Goal: Task Accomplishment & Management: Complete application form

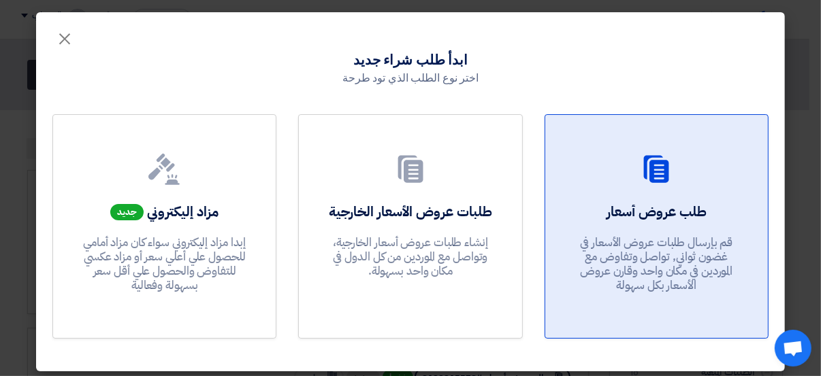
click at [646, 237] on p "قم بإرسال طلبات عروض الأسعار في غضون ثواني, تواصل وتفاوض مع الموردين في مكان وا…" at bounding box center [655, 264] width 163 height 58
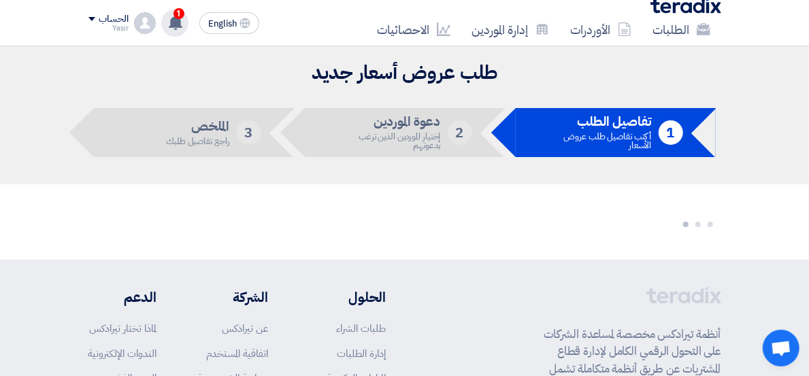
click at [174, 14] on span "1" at bounding box center [179, 13] width 11 height 11
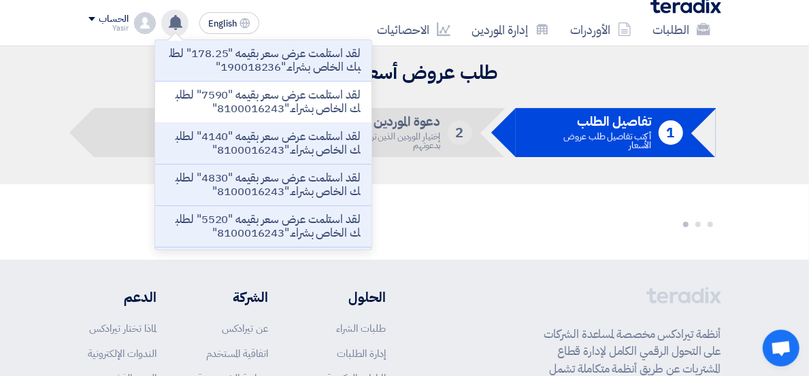
click at [406, 215] on div at bounding box center [404, 222] width 633 height 21
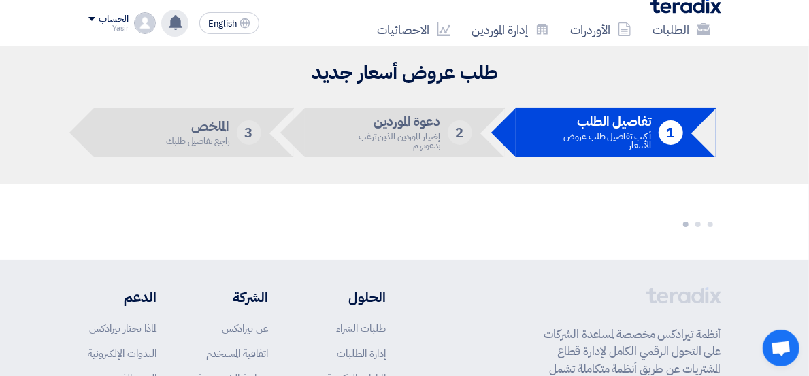
click at [550, 121] on li "1 تفاصيل الطلب أكتب تفاصيل طلب عروض الأسعار" at bounding box center [616, 132] width 200 height 49
click at [697, 22] on icon at bounding box center [704, 29] width 14 height 14
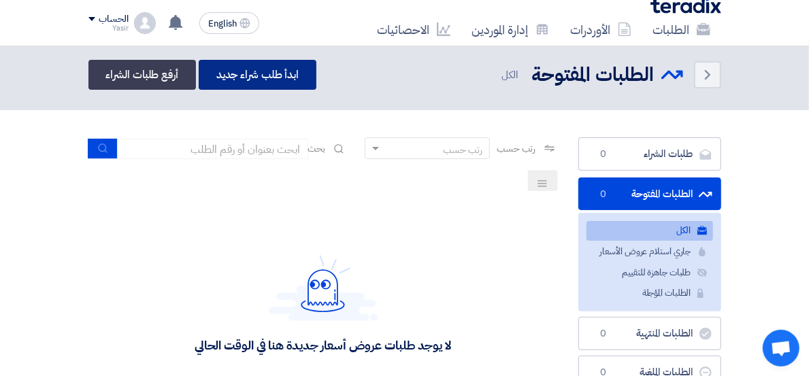
click at [199, 78] on link "ابدأ طلب شراء جديد" at bounding box center [258, 75] width 118 height 30
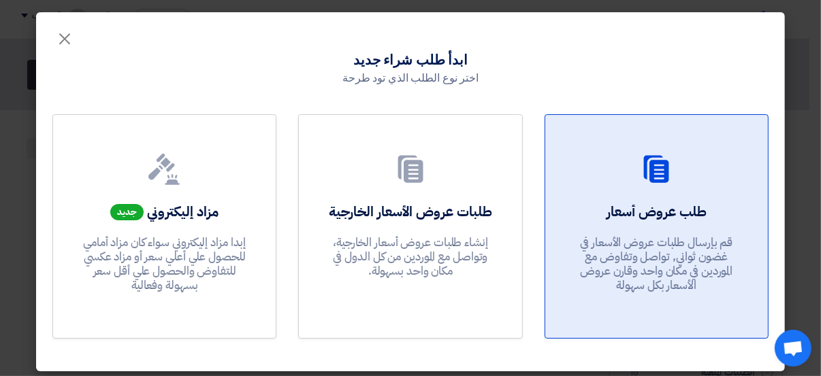
click at [652, 205] on h2 "طلب عروض أسعار" at bounding box center [656, 211] width 100 height 19
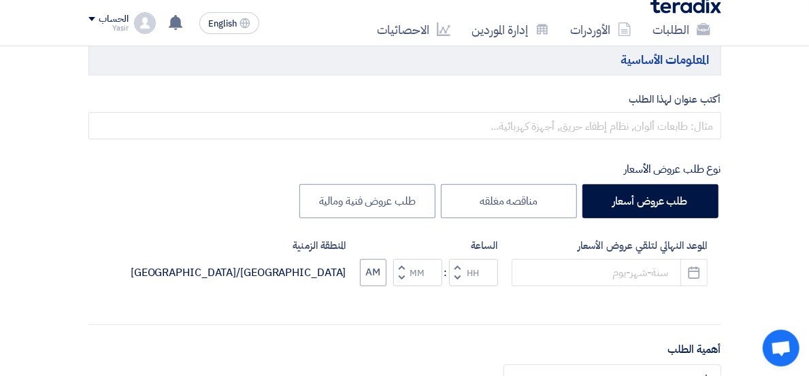
scroll to position [76, 0]
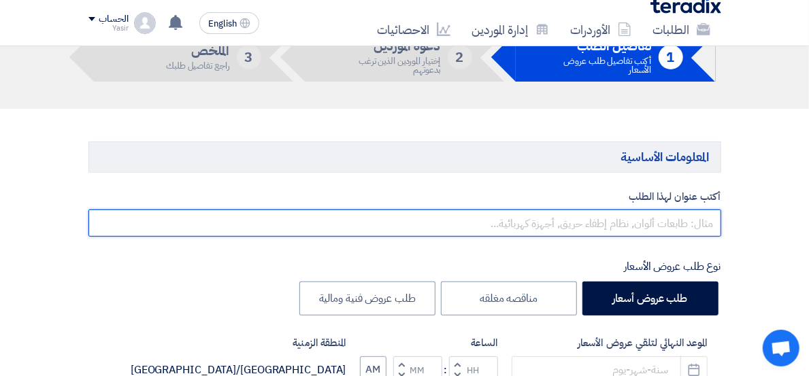
click at [648, 226] on input "text" at bounding box center [404, 223] width 633 height 27
paste input "8100016254"
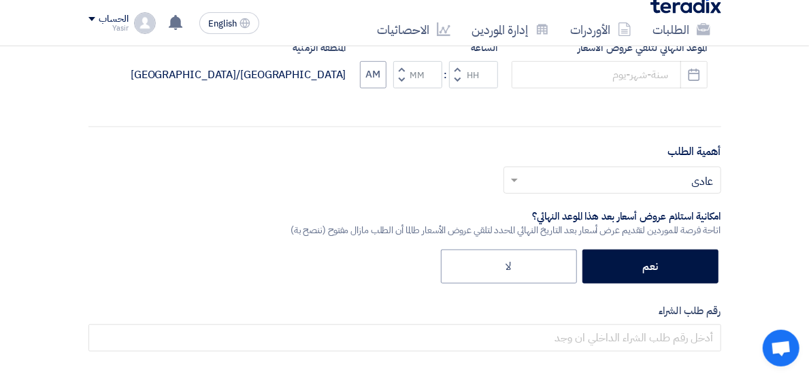
scroll to position [453, 0]
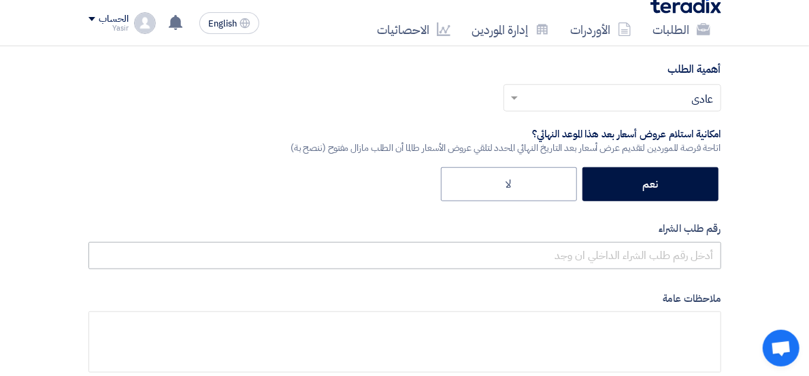
type input "8100016254"
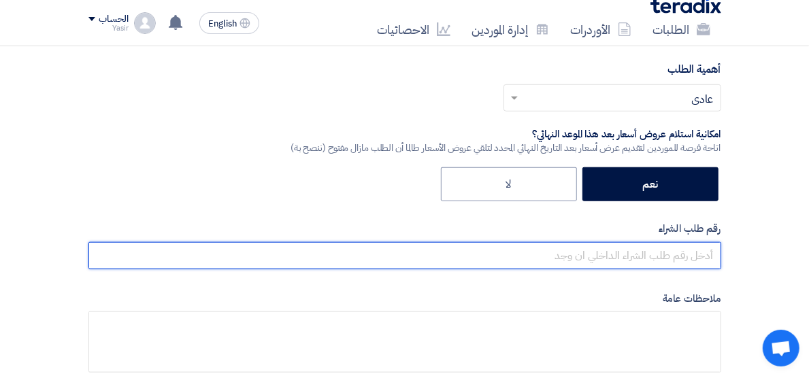
click at [636, 252] on input "text" at bounding box center [404, 255] width 633 height 27
paste input "8100016254"
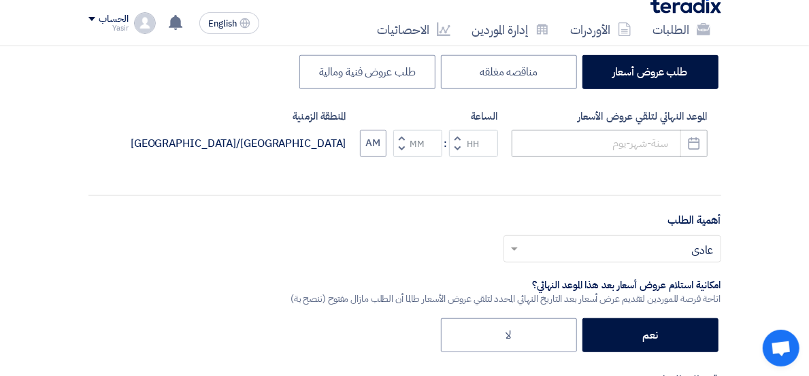
type input "8100016254"
click at [651, 140] on input at bounding box center [610, 143] width 196 height 27
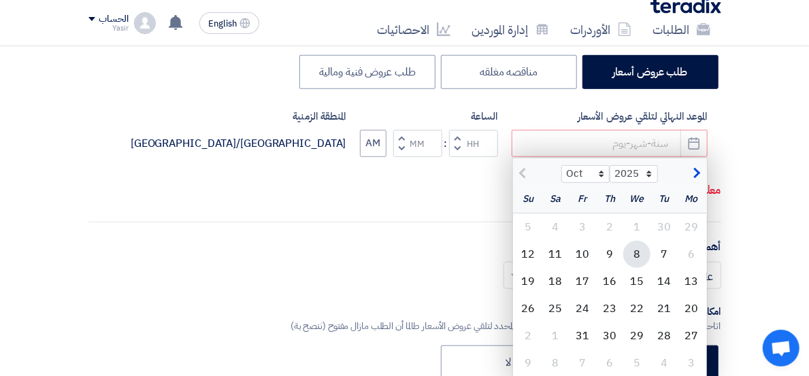
click at [651, 253] on div "8" at bounding box center [636, 254] width 27 height 27
type input "[DATE]"
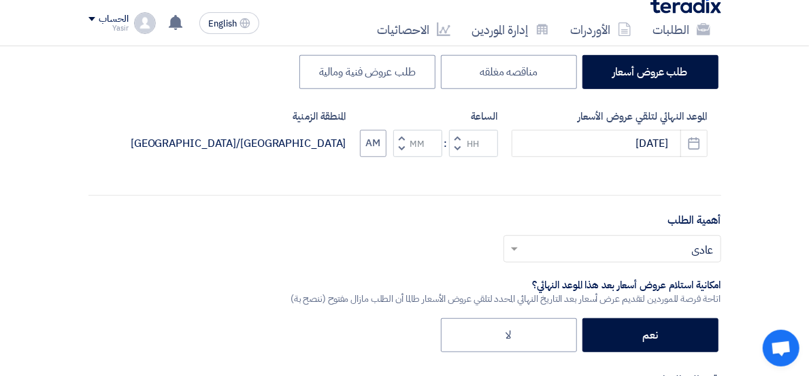
click at [459, 144] on span "button" at bounding box center [457, 149] width 5 height 10
type input "11"
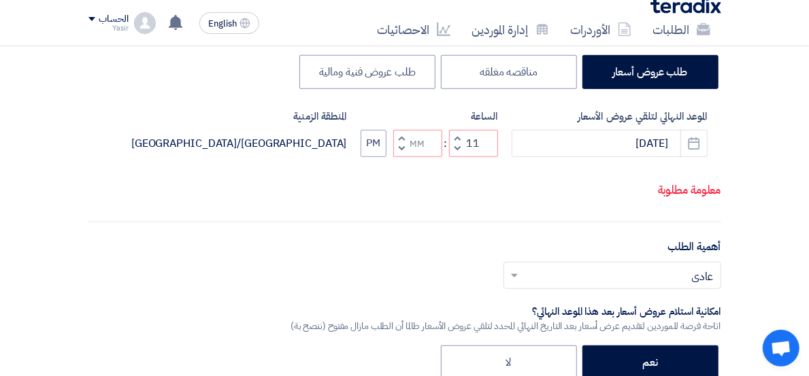
click at [404, 143] on span "button" at bounding box center [401, 138] width 5 height 10
type input "01"
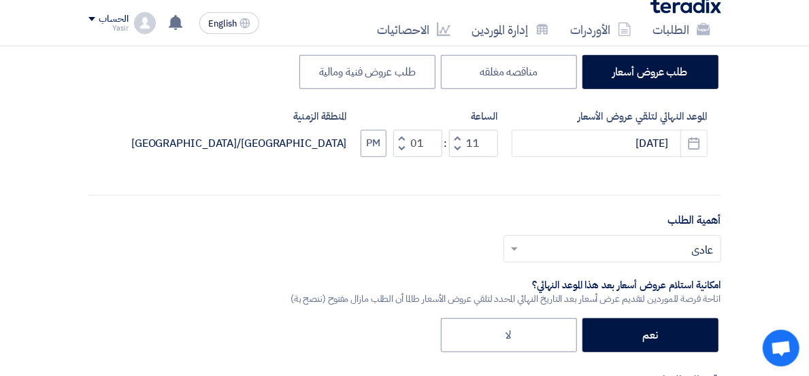
click at [419, 144] on div "الموعد النهائي لتلقي عروض الأسعار [DATE] Pick a date الساعة Increment hours 11 …" at bounding box center [404, 144] width 633 height 70
click at [387, 144] on button "PM" at bounding box center [374, 143] width 26 height 27
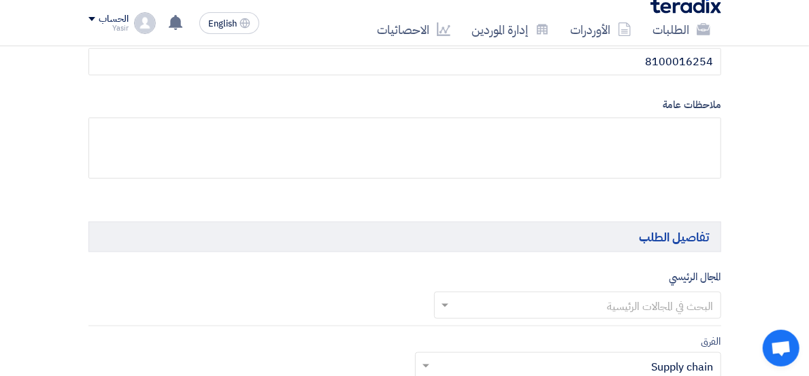
scroll to position [681, 0]
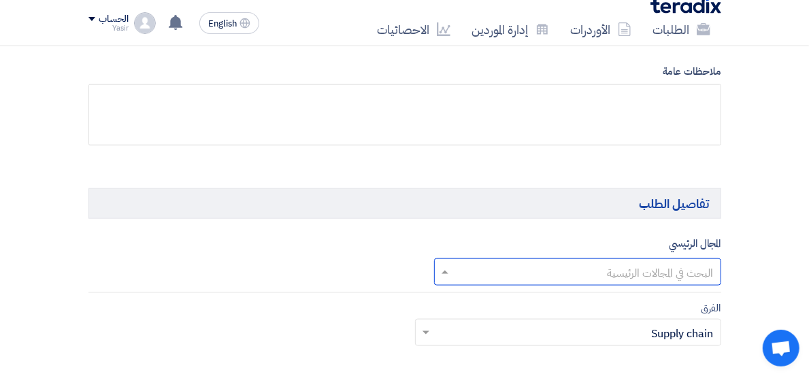
click at [539, 267] on input "text" at bounding box center [585, 273] width 260 height 22
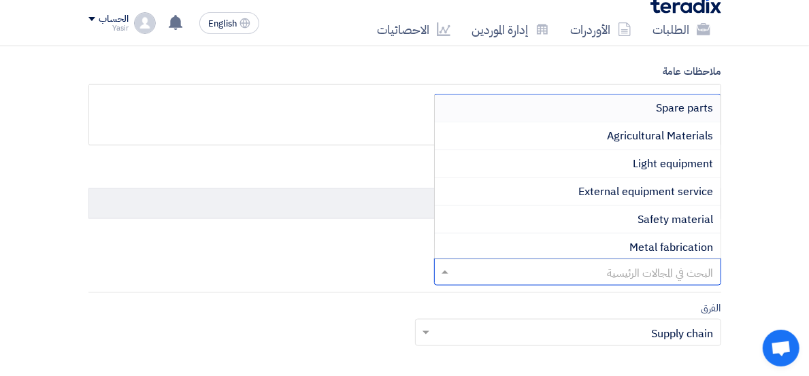
click at [649, 112] on div "Spare parts" at bounding box center [578, 109] width 286 height 28
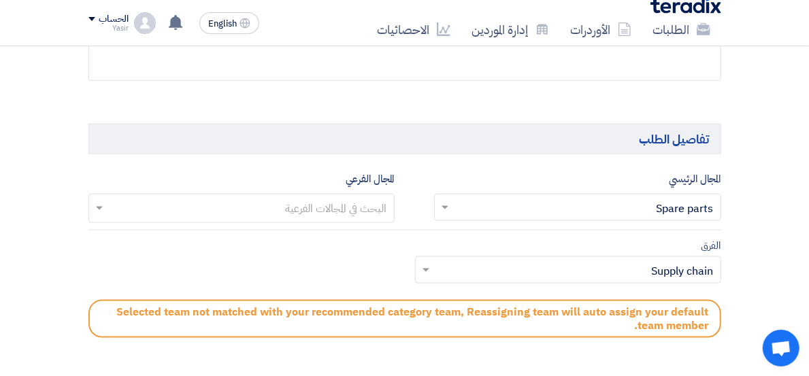
scroll to position [832, 0]
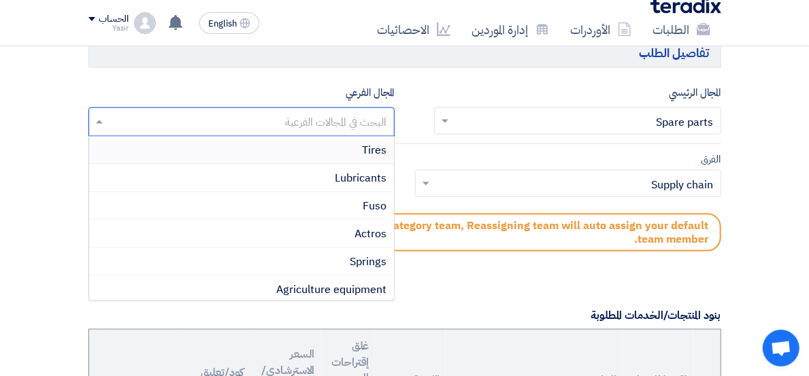
click at [246, 118] on input "text" at bounding box center [241, 123] width 293 height 22
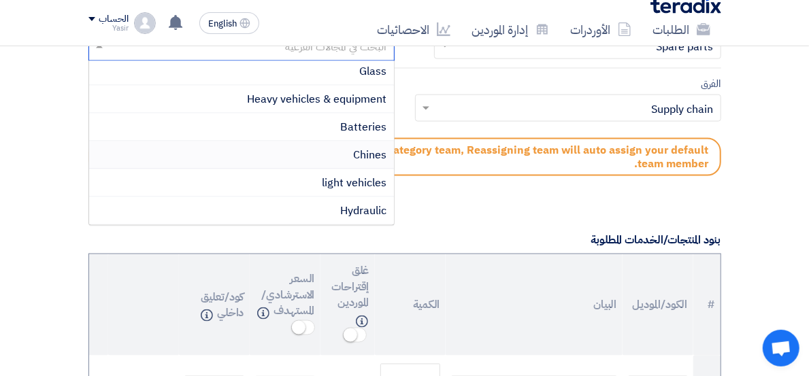
scroll to position [206, 0]
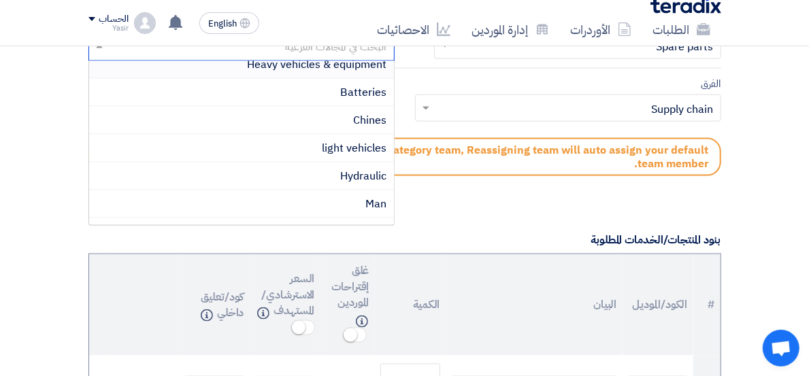
click at [276, 67] on span "Heavy vehicles & equipment" at bounding box center [318, 64] width 140 height 16
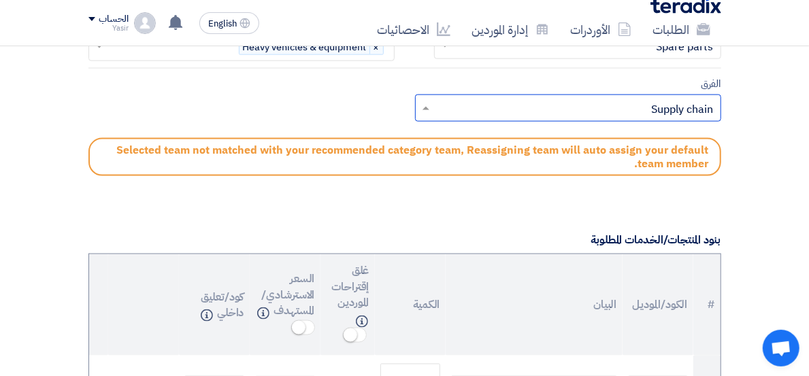
click at [443, 103] on input "text" at bounding box center [575, 110] width 279 height 22
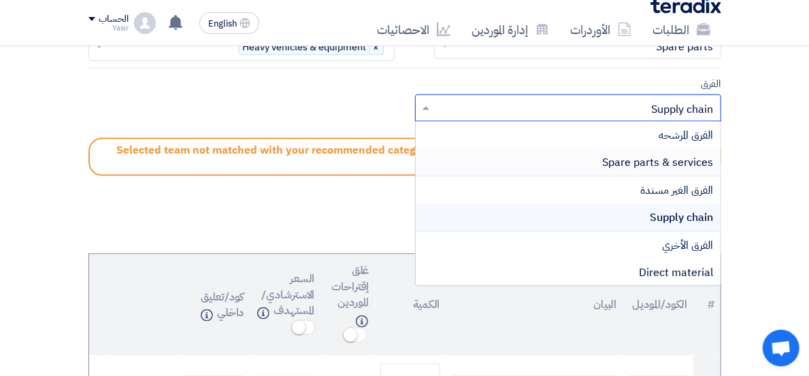
click at [571, 157] on div "Spare parts & services" at bounding box center [568, 163] width 305 height 28
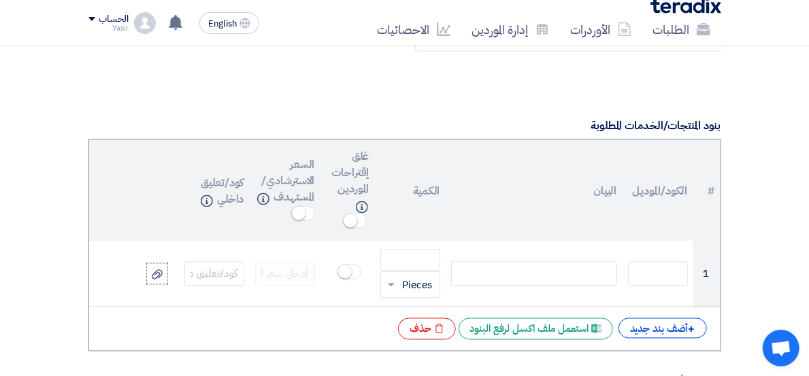
scroll to position [1058, 0]
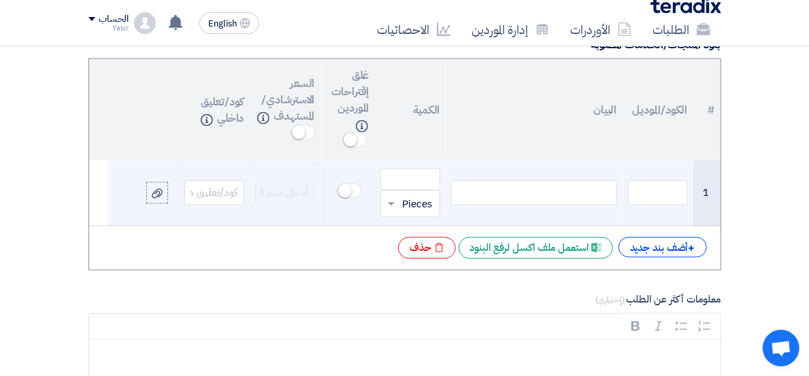
click at [534, 181] on div at bounding box center [534, 193] width 166 height 24
paste div
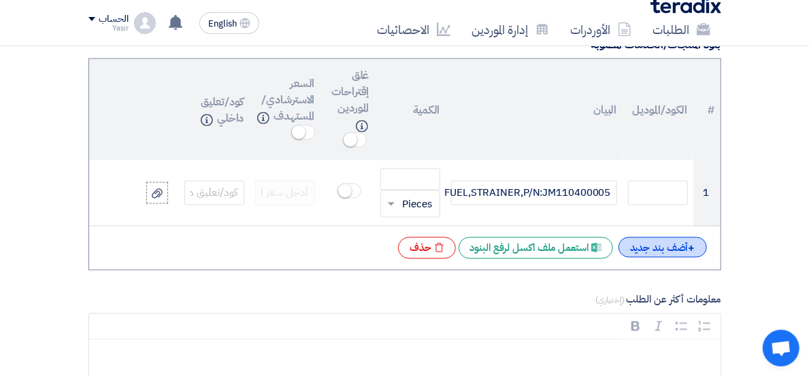
click at [697, 237] on div "+ أضف بند جديد" at bounding box center [663, 247] width 88 height 20
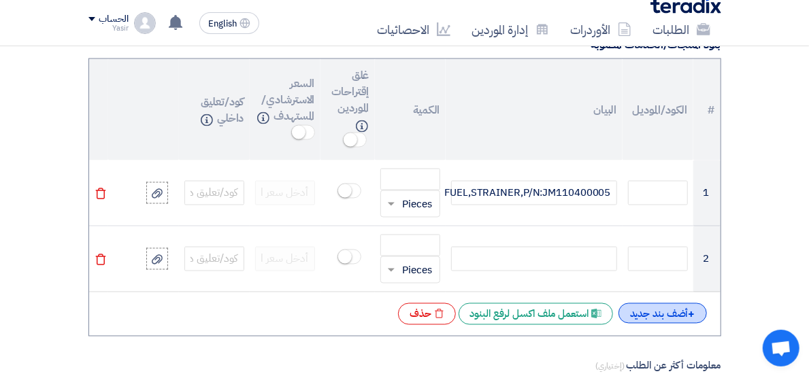
click at [707, 304] on div "+ أضف بند جديد" at bounding box center [663, 314] width 88 height 20
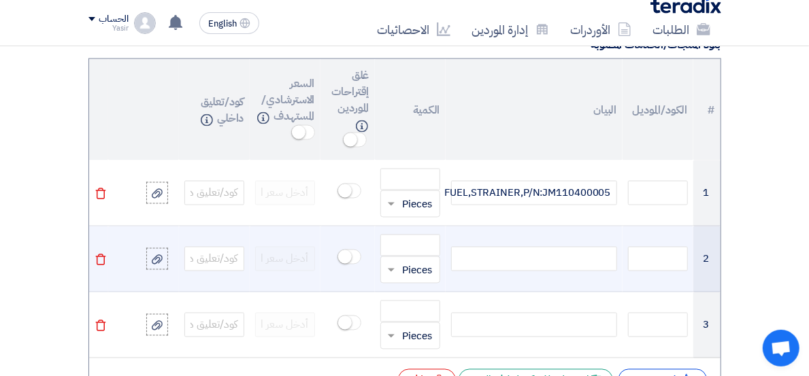
click at [544, 247] on div at bounding box center [534, 259] width 166 height 24
paste div
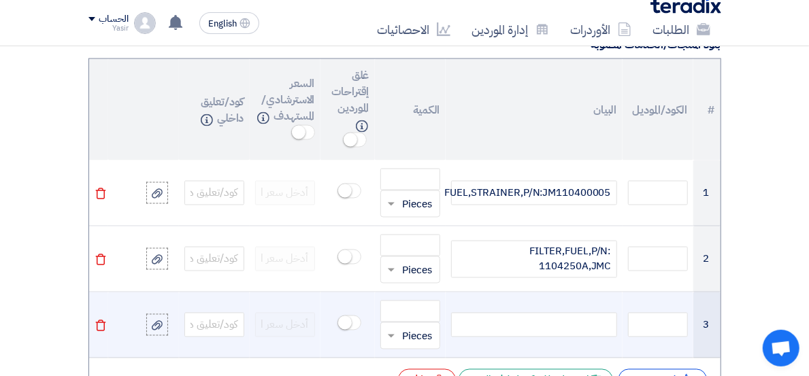
click at [534, 313] on div at bounding box center [534, 325] width 166 height 24
paste div
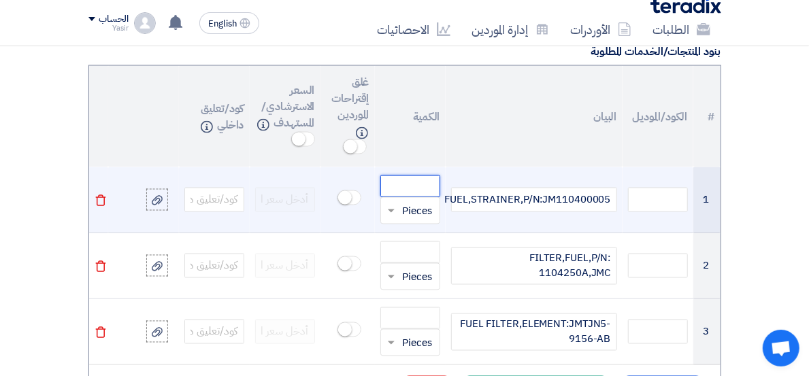
click at [416, 176] on input "number" at bounding box center [410, 187] width 60 height 22
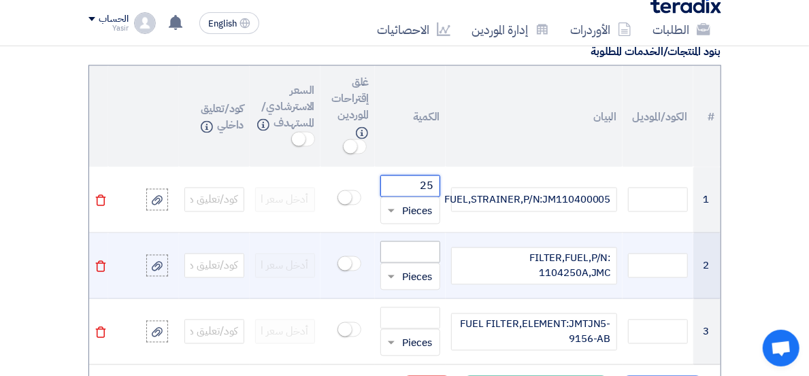
type input "25"
click at [424, 242] on input "number" at bounding box center [410, 253] width 60 height 22
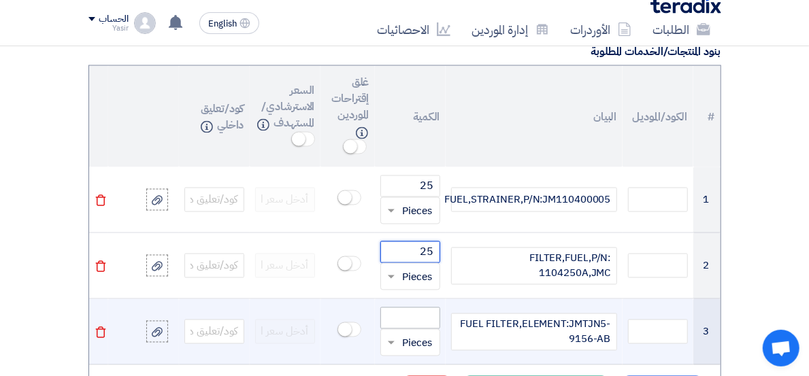
type input "25"
click at [432, 308] on input "number" at bounding box center [410, 319] width 60 height 22
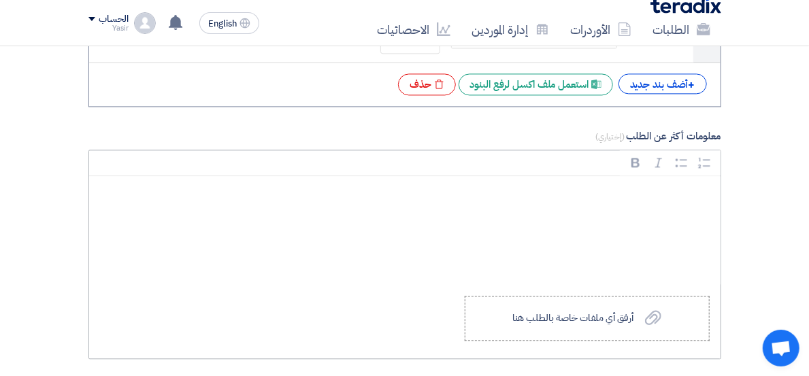
scroll to position [1581, 0]
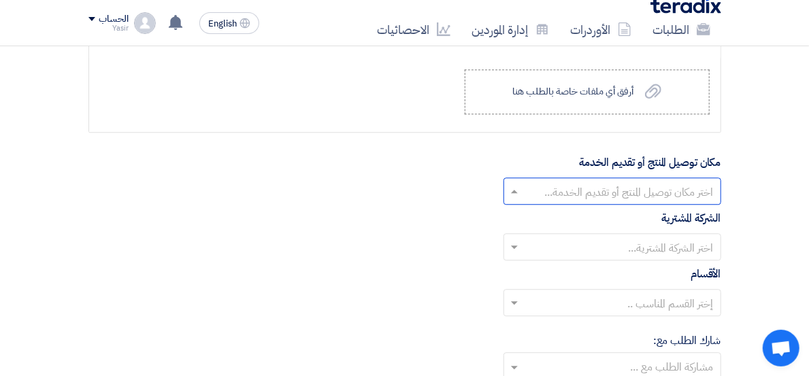
click at [521, 183] on span at bounding box center [512, 191] width 17 height 16
type input "25"
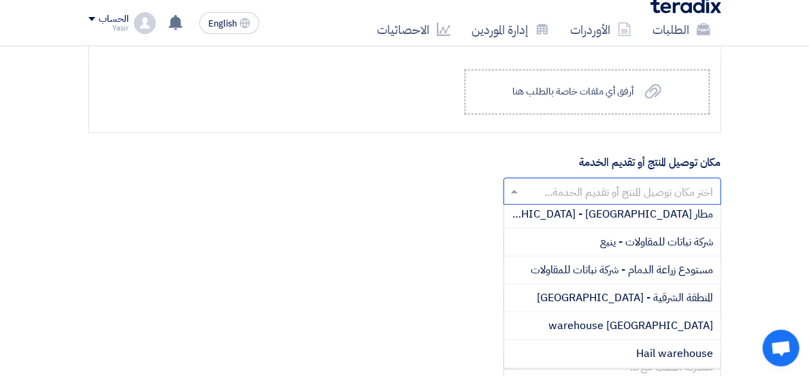
scroll to position [76, 0]
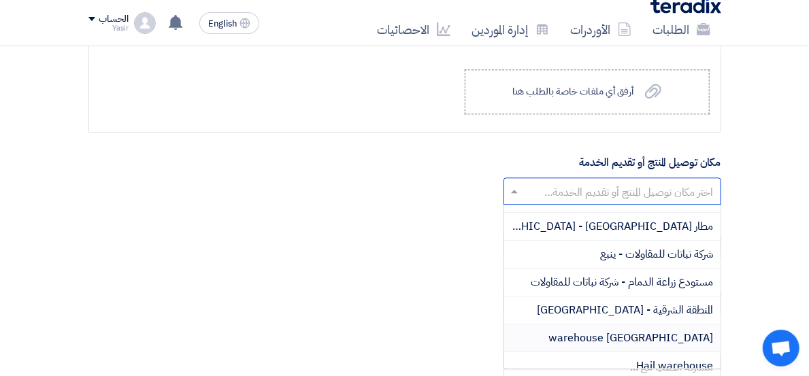
click at [662, 325] on div "[GEOGRAPHIC_DATA] warehouse" at bounding box center [612, 339] width 216 height 28
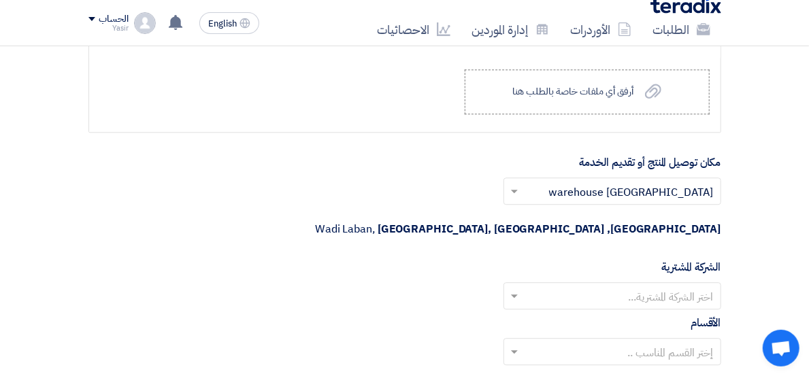
click at [617, 286] on input "text" at bounding box center [620, 297] width 191 height 22
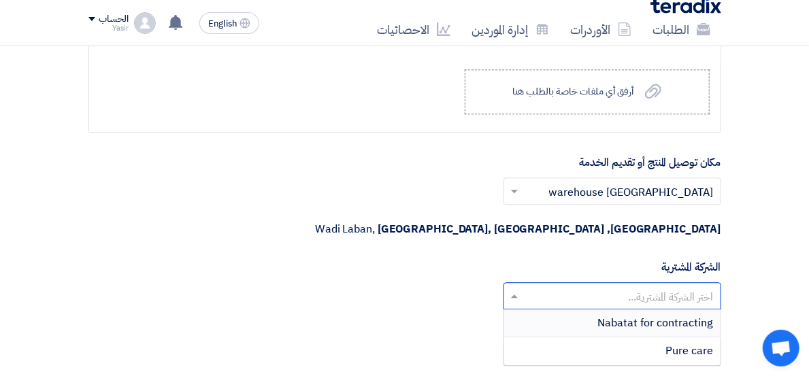
click at [670, 315] on span "Nabatat for contracting" at bounding box center [656, 323] width 116 height 16
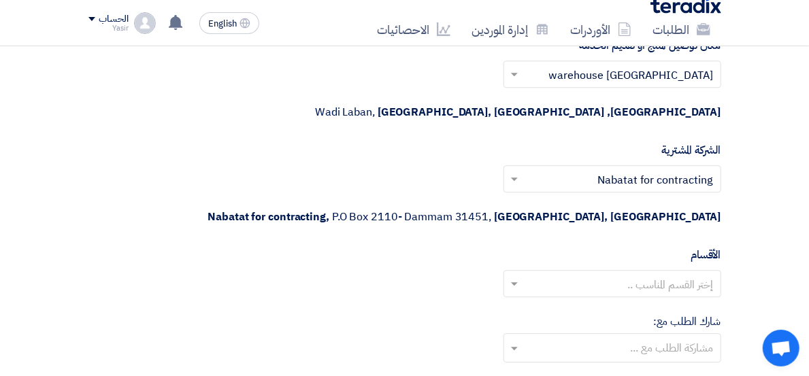
scroll to position [1732, 0]
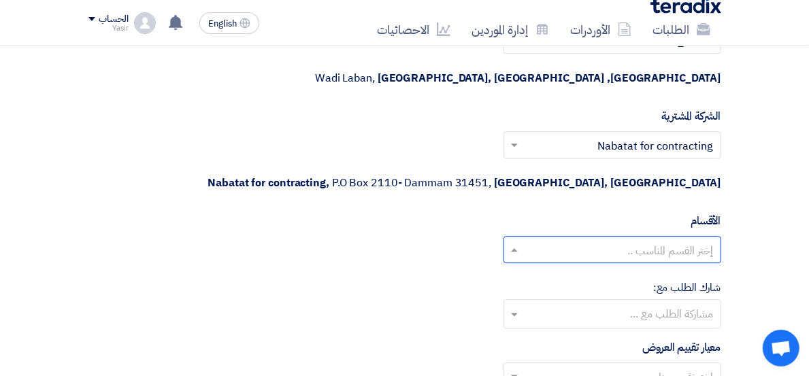
click at [610, 240] on input "text" at bounding box center [620, 251] width 191 height 22
click at [649, 263] on div "General Department" at bounding box center [612, 276] width 216 height 27
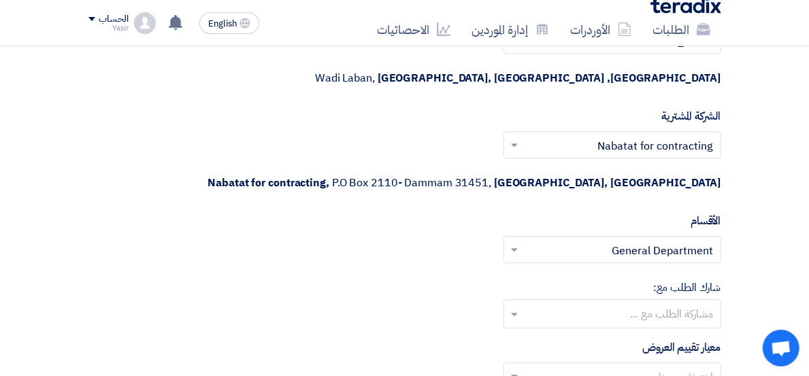
click at [580, 304] on input "text" at bounding box center [612, 315] width 204 height 22
click at [474, 280] on div "شارك [PERSON_NAME] مع: مشاركة الطلب مع ..." at bounding box center [404, 304] width 633 height 49
click at [602, 304] on input "text" at bounding box center [612, 315] width 204 height 22
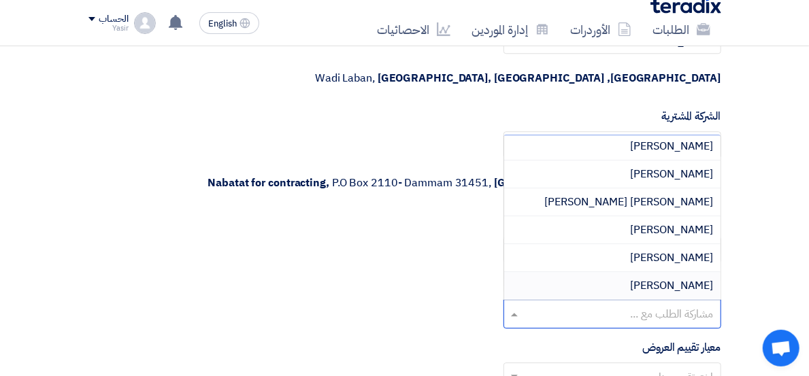
scroll to position [0, 0]
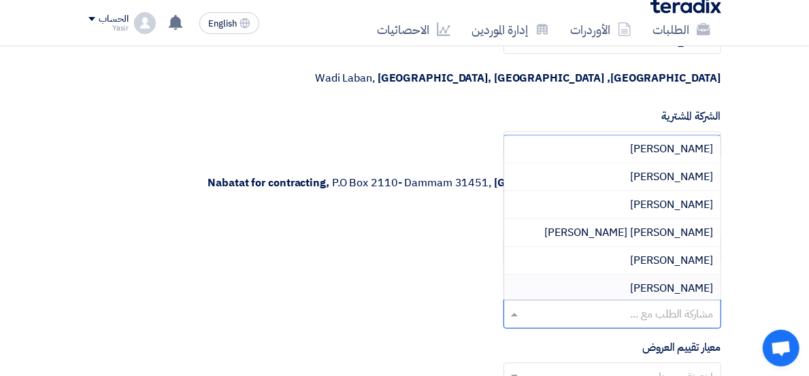
click at [490, 363] on div "إختر تقييم مناسب" at bounding box center [404, 382] width 633 height 38
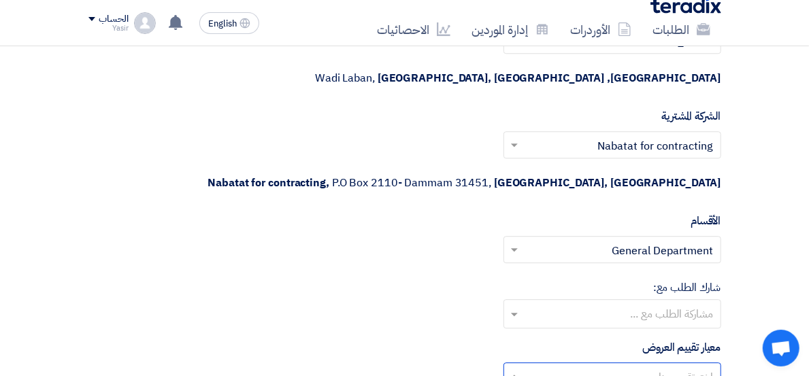
click at [596, 367] on input "text" at bounding box center [620, 378] width 191 height 22
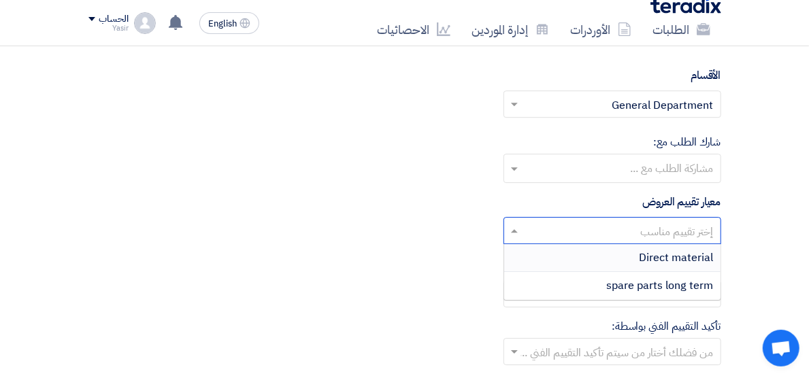
scroll to position [1884, 0]
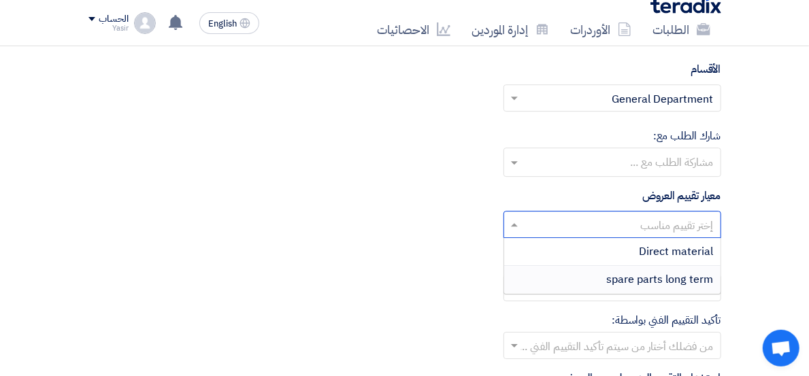
click at [626, 266] on div "spare parts long term" at bounding box center [612, 279] width 216 height 27
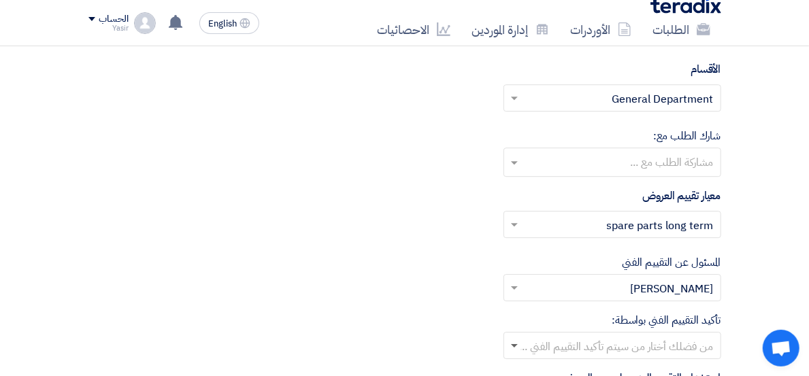
click at [518, 344] on span at bounding box center [514, 346] width 7 height 5
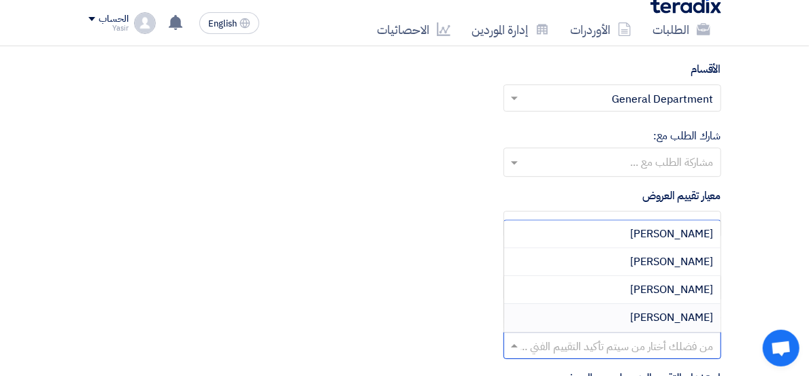
click at [681, 304] on div "[PERSON_NAME]" at bounding box center [612, 317] width 216 height 27
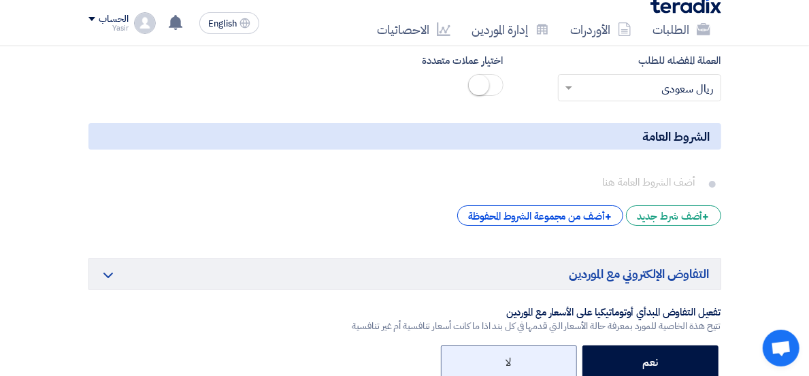
scroll to position [2412, 0]
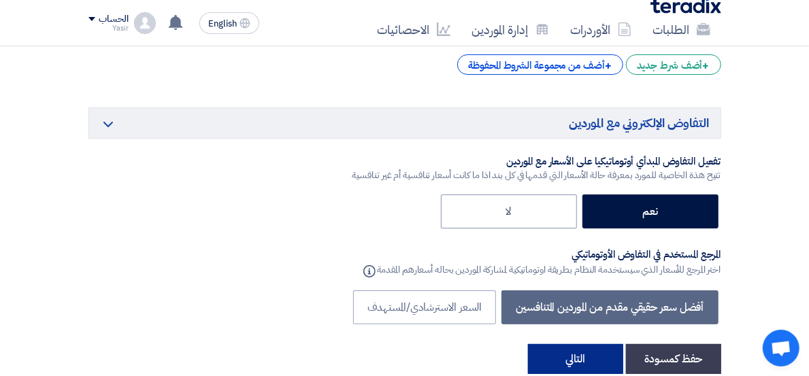
click at [623, 344] on button "التالي" at bounding box center [575, 359] width 95 height 30
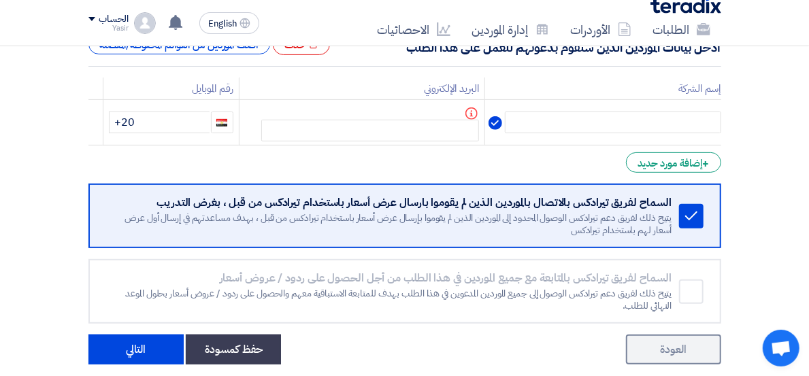
scroll to position [151, 0]
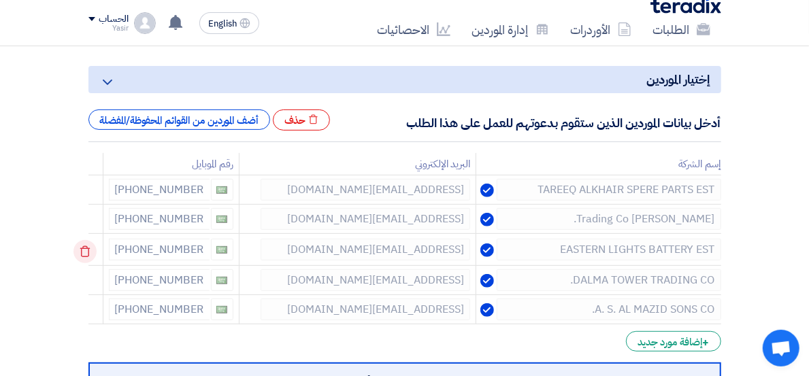
click at [73, 250] on icon at bounding box center [84, 251] width 23 height 23
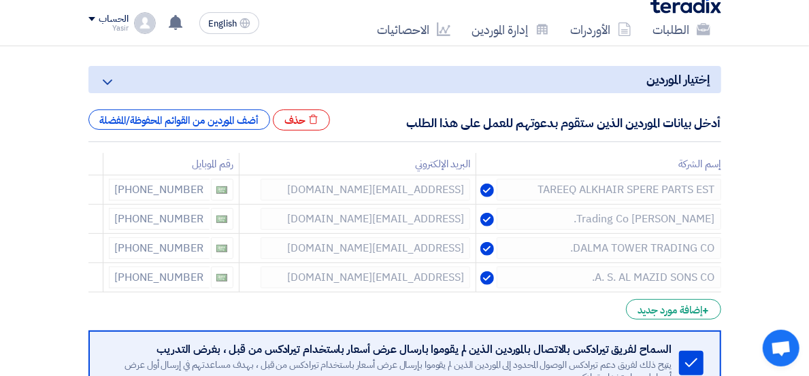
click at [0, 0] on icon at bounding box center [0, 0] width 0 height 0
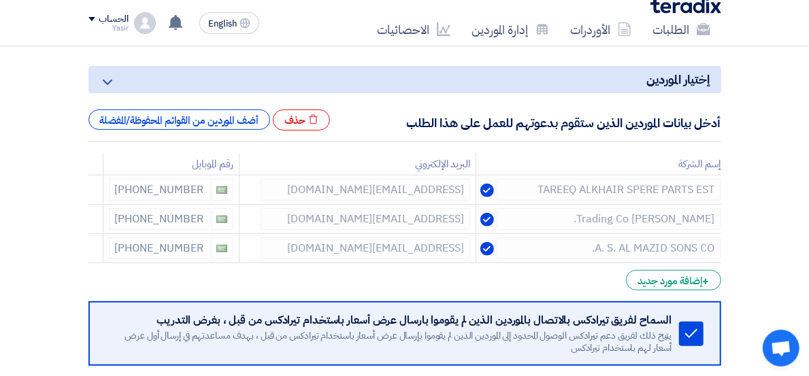
click at [0, 0] on icon at bounding box center [0, 0] width 0 height 0
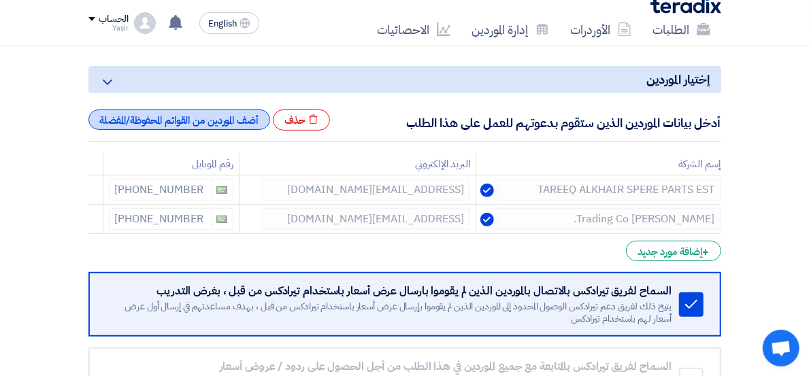
click at [167, 117] on div "أضف الموردين من القوائم المحفوظة/المفضلة" at bounding box center [179, 120] width 182 height 20
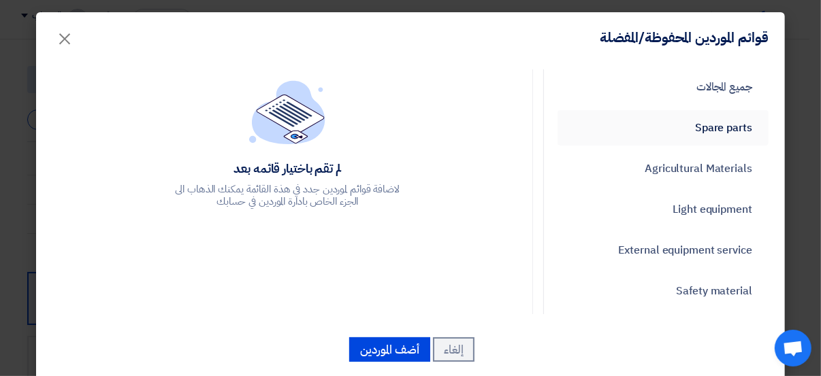
click at [689, 131] on link "Spare parts" at bounding box center [662, 127] width 211 height 35
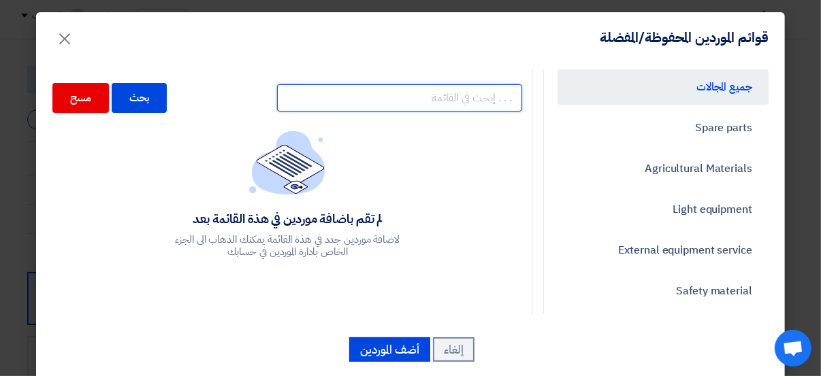
click at [388, 96] on input "text" at bounding box center [399, 97] width 245 height 27
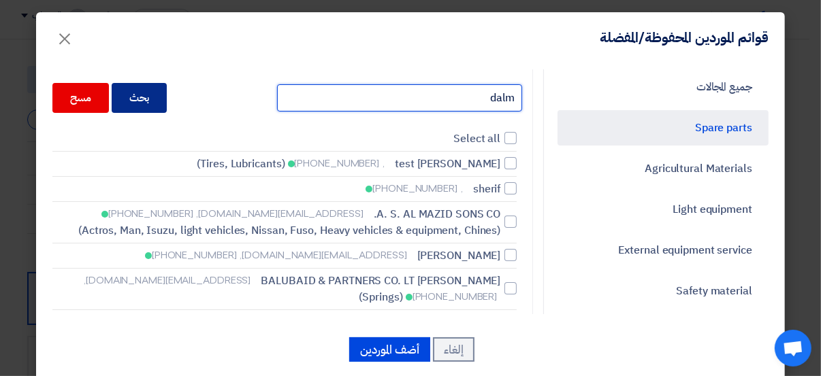
type input "dalm"
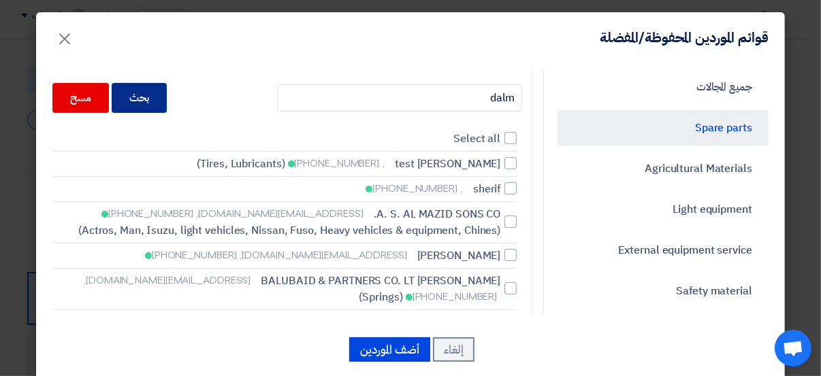
click at [153, 95] on div "بحث" at bounding box center [140, 98] width 56 height 30
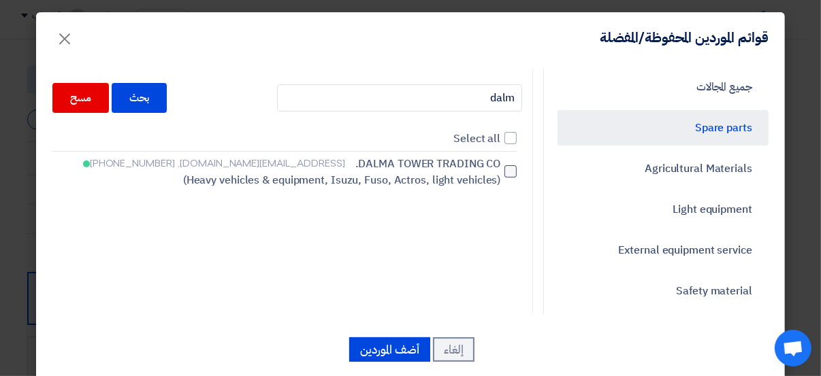
click at [517, 174] on div at bounding box center [510, 171] width 12 height 12
click at [500, 174] on input "DALMA TOWER TRADING CO. [EMAIL_ADDRESS][DOMAIN_NAME], [PHONE_NUMBER] (Heavy veh…" at bounding box center [495, 171] width 9 height 9
checkbox input "true"
click at [395, 353] on button "أضف الموردين" at bounding box center [389, 350] width 81 height 24
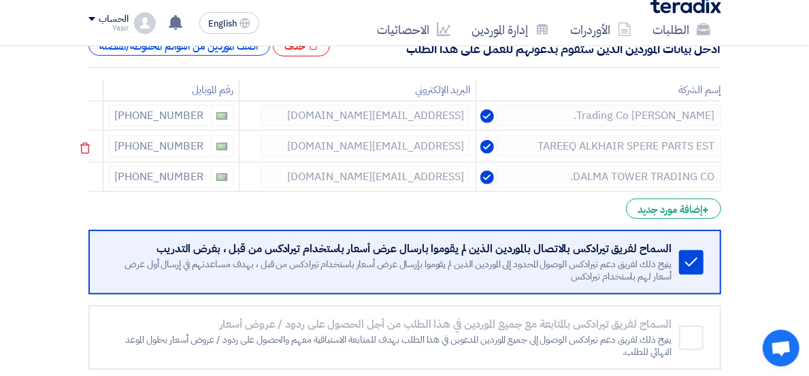
scroll to position [302, 0]
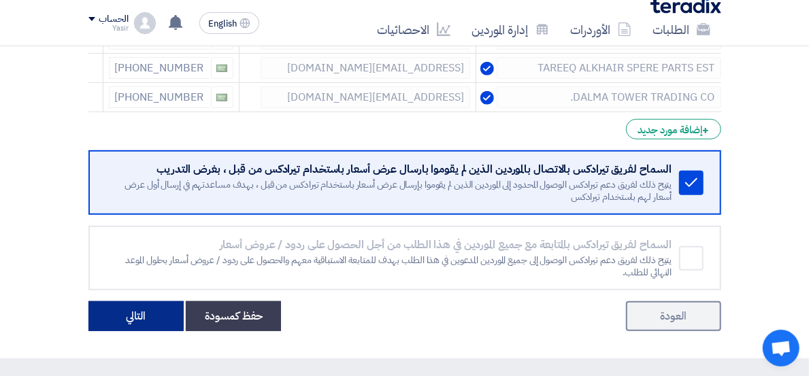
click at [88, 301] on button "التالي" at bounding box center [135, 316] width 95 height 30
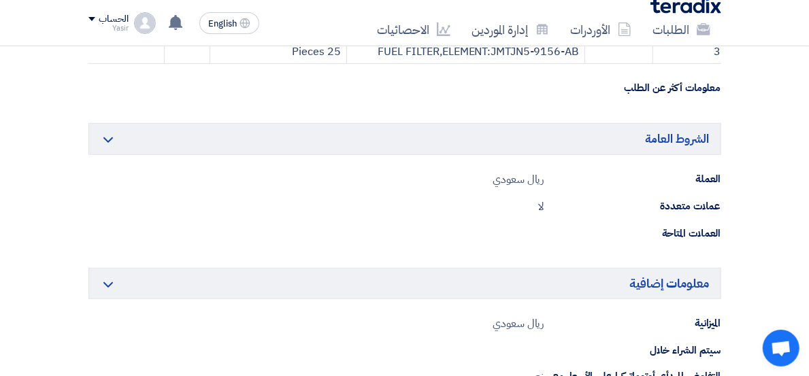
scroll to position [756, 0]
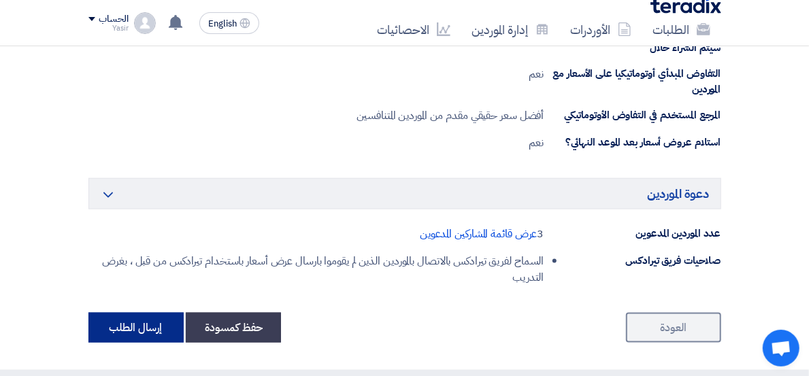
click at [88, 313] on button "إرسال الطلب" at bounding box center [135, 328] width 95 height 30
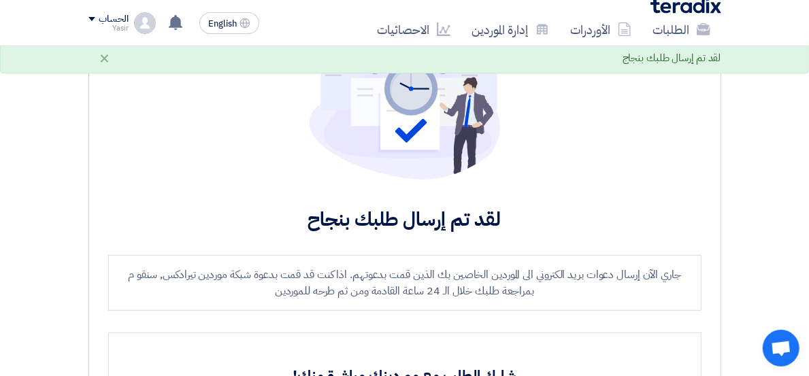
scroll to position [227, 0]
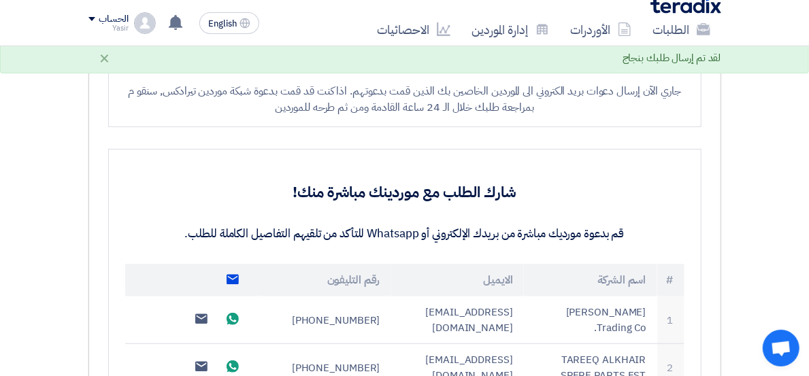
click at [474, 203] on h3 "شارك الطلب مع موردينك مباشرة منك!" at bounding box center [404, 192] width 559 height 21
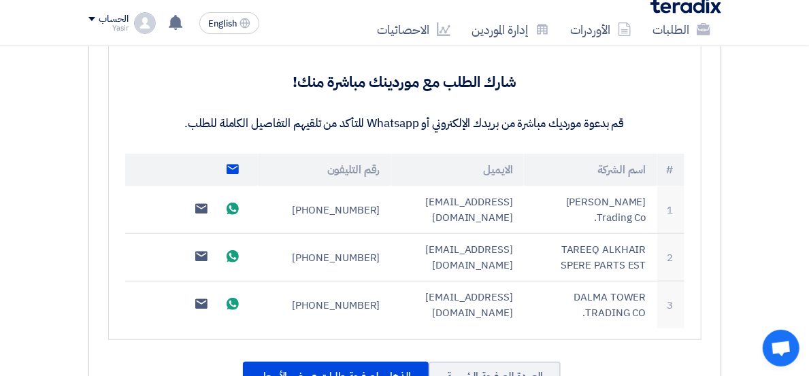
scroll to position [453, 0]
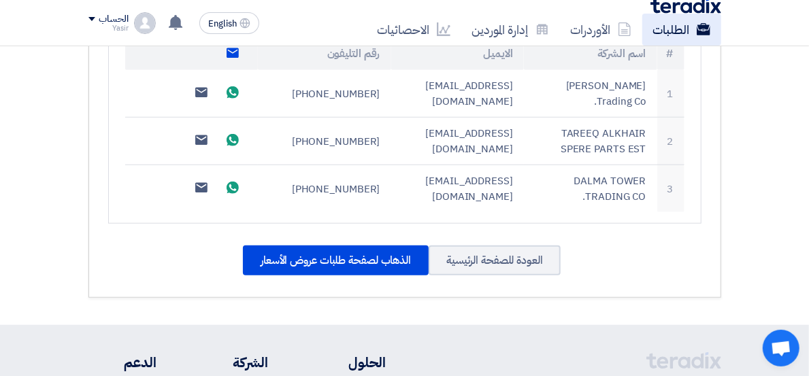
click at [655, 29] on link "الطلبات" at bounding box center [681, 30] width 79 height 32
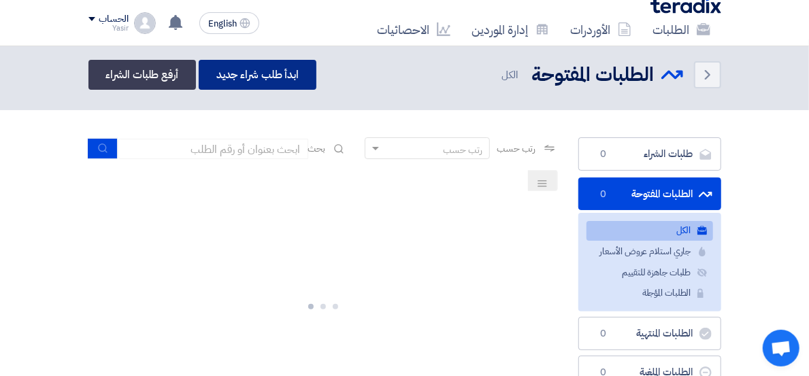
click at [199, 69] on link "ابدأ طلب شراء جديد" at bounding box center [258, 75] width 118 height 30
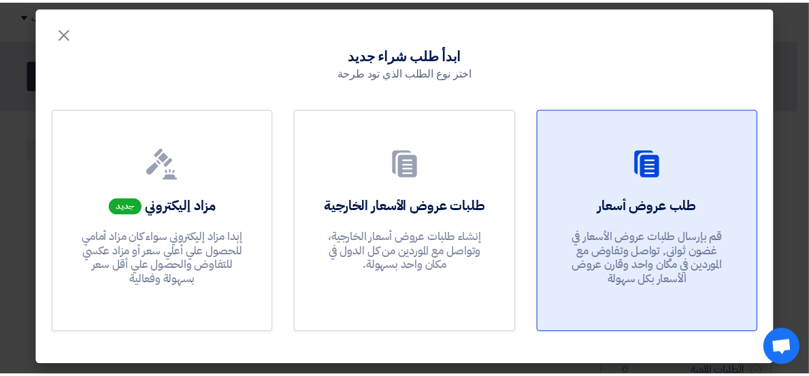
scroll to position [6, 0]
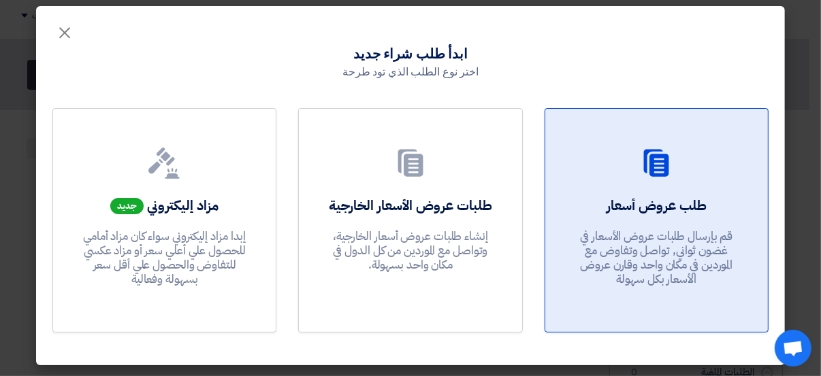
click at [641, 231] on p "قم بإرسال طلبات عروض الأسعار في غضون ثواني, تواصل وتفاوض مع الموردين في مكان وا…" at bounding box center [655, 258] width 163 height 58
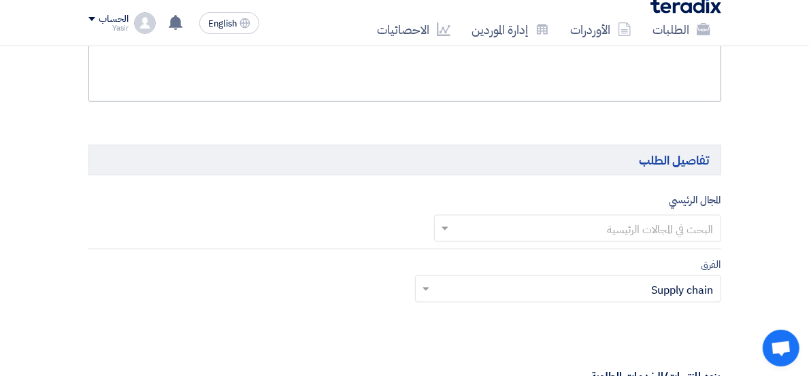
scroll to position [951, 0]
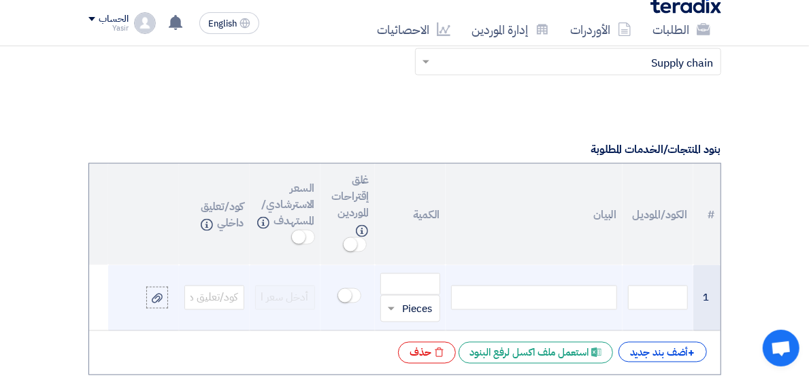
click at [558, 286] on div at bounding box center [534, 298] width 166 height 24
paste div
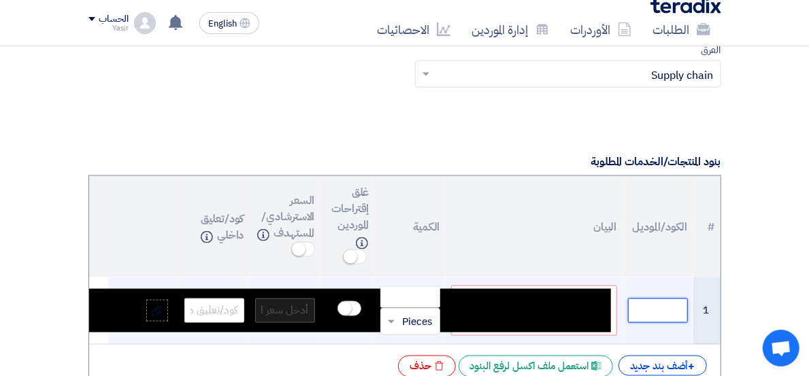
click at [688, 299] on input "text" at bounding box center [658, 311] width 60 height 24
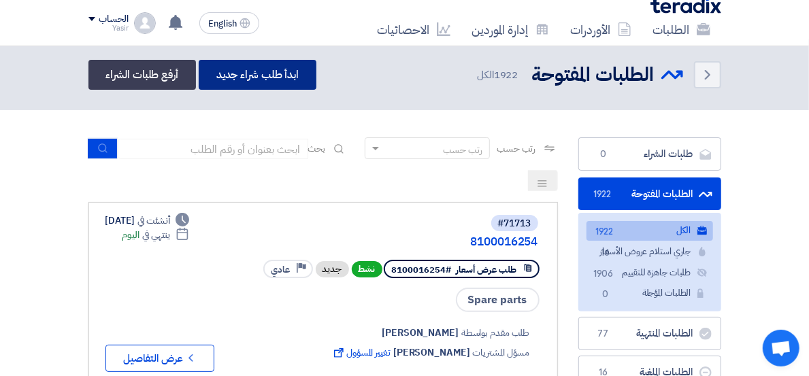
click at [200, 70] on link "ابدأ طلب شراء جديد" at bounding box center [258, 75] width 118 height 30
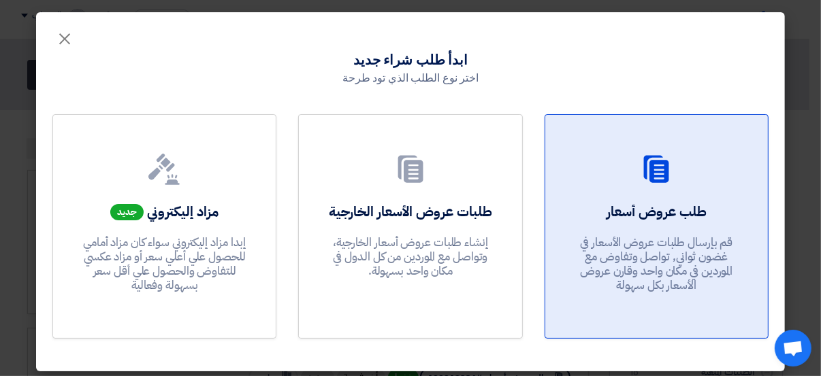
click at [702, 225] on div "طلب عروض أسعار قم بإرسال طلبات عروض الأسعار في غضون ثواني, تواصل وتفاوض مع المو…" at bounding box center [656, 251] width 190 height 98
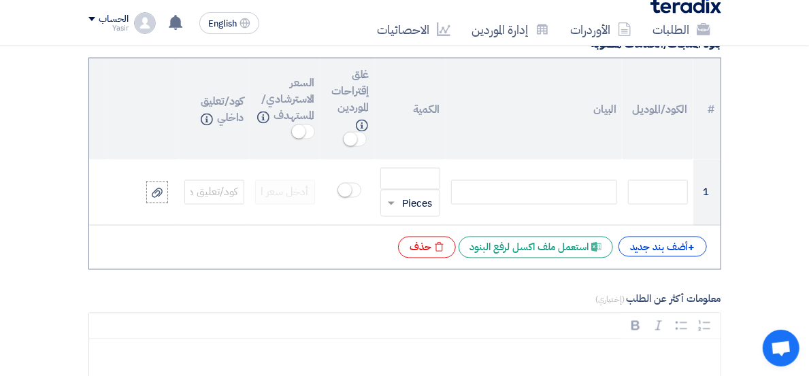
scroll to position [1058, 0]
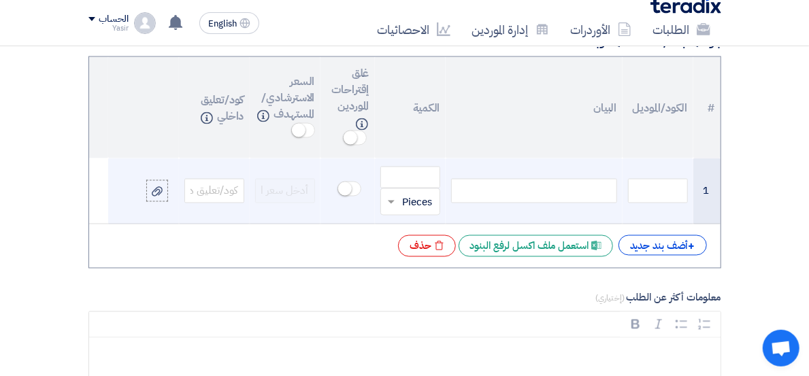
click at [538, 179] on div at bounding box center [534, 191] width 166 height 24
paste div
drag, startPoint x: 574, startPoint y: 177, endPoint x: 654, endPoint y: 176, distance: 79.6
click at [617, 179] on div "JM110400005" at bounding box center [534, 191] width 166 height 24
copy div "JM110400005"
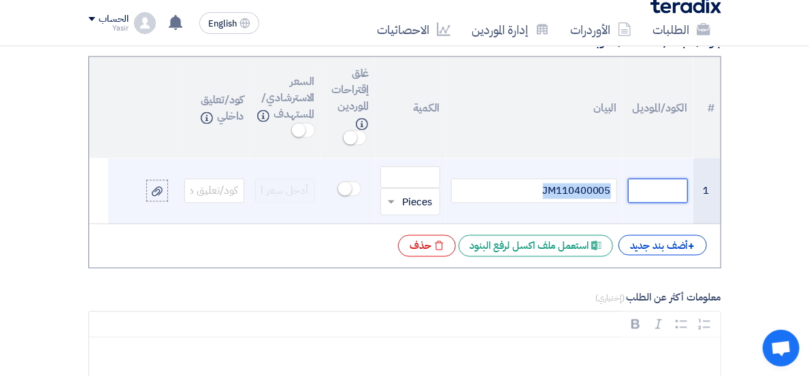
click at [688, 179] on input "text" at bounding box center [658, 191] width 60 height 24
paste input "JM110400005"
type input "JM110400005"
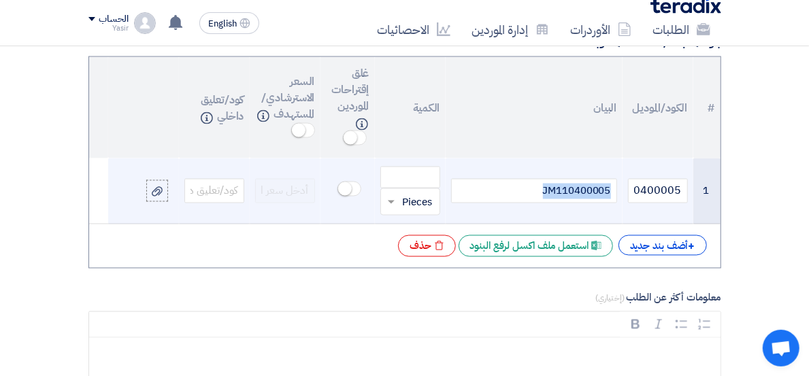
drag, startPoint x: 584, startPoint y: 173, endPoint x: 657, endPoint y: 174, distance: 73.5
click at [617, 179] on div "JM110400005" at bounding box center [534, 191] width 166 height 24
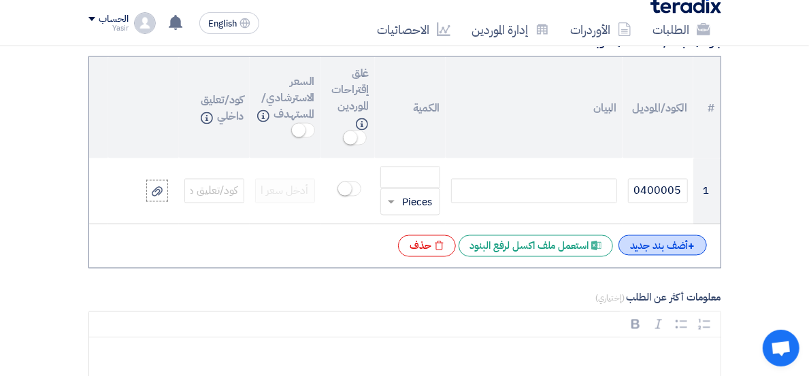
click at [707, 235] on div "+ أضف بند جديد" at bounding box center [663, 245] width 88 height 20
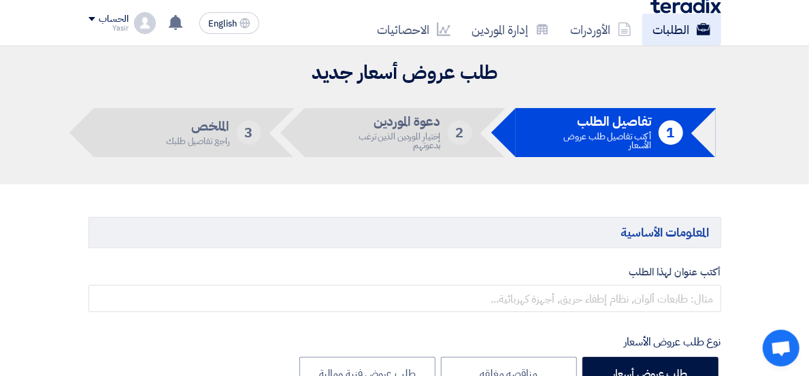
click at [661, 14] on link "الطلبات" at bounding box center [681, 30] width 79 height 32
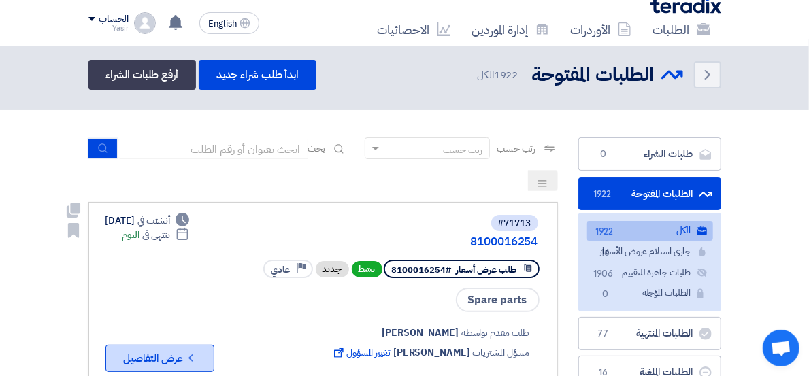
click at [112, 345] on button "Check details عرض التفاصيل" at bounding box center [159, 358] width 109 height 27
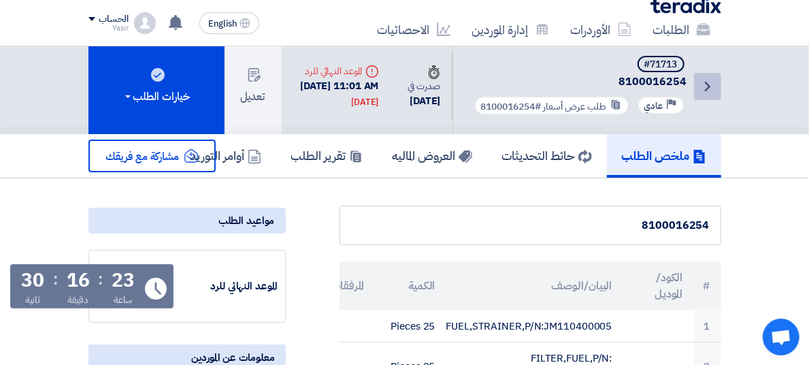
click at [716, 83] on icon "Back" at bounding box center [708, 86] width 16 height 16
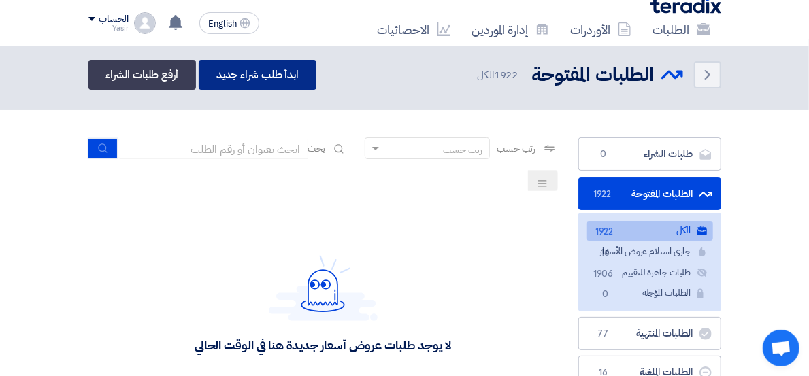
click at [214, 75] on link "ابدأ طلب شراء جديد" at bounding box center [258, 75] width 118 height 30
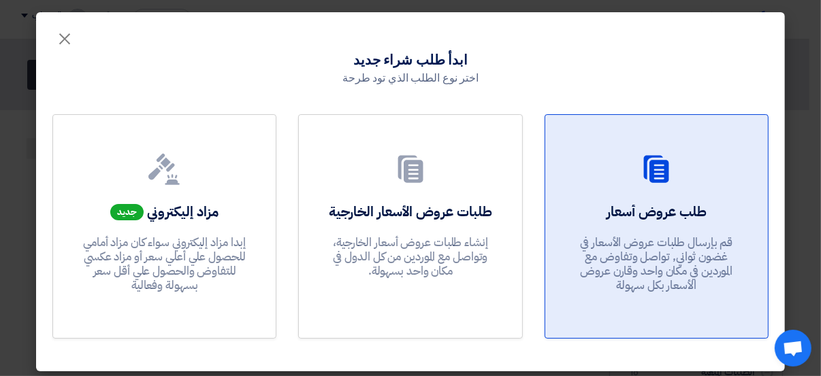
click at [685, 186] on div at bounding box center [656, 172] width 190 height 38
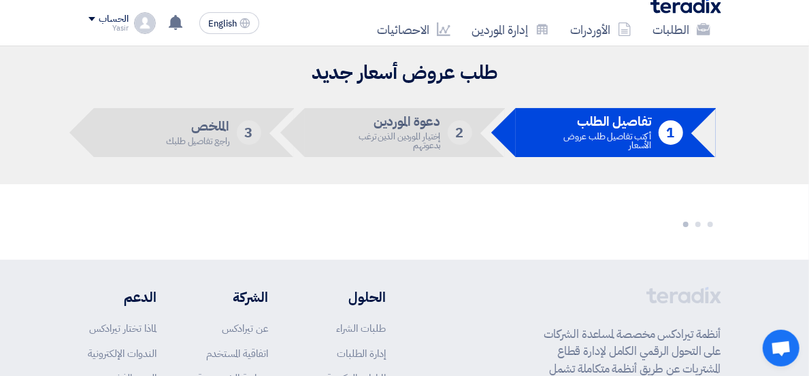
click at [716, 206] on section at bounding box center [404, 222] width 809 height 76
click at [672, 29] on link "الطلبات" at bounding box center [681, 30] width 79 height 32
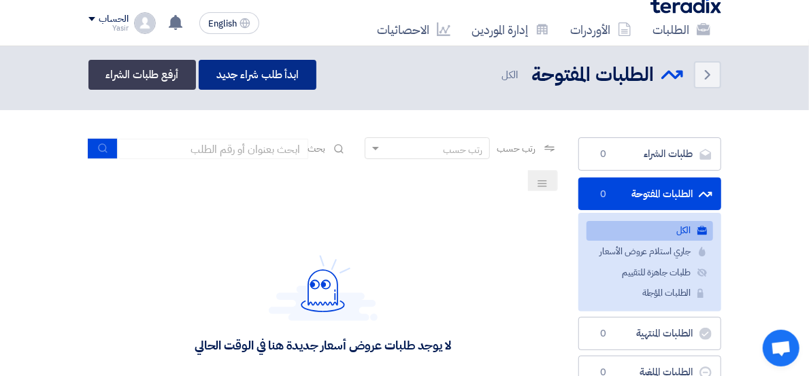
click at [199, 74] on link "ابدأ طلب شراء جديد" at bounding box center [258, 75] width 118 height 30
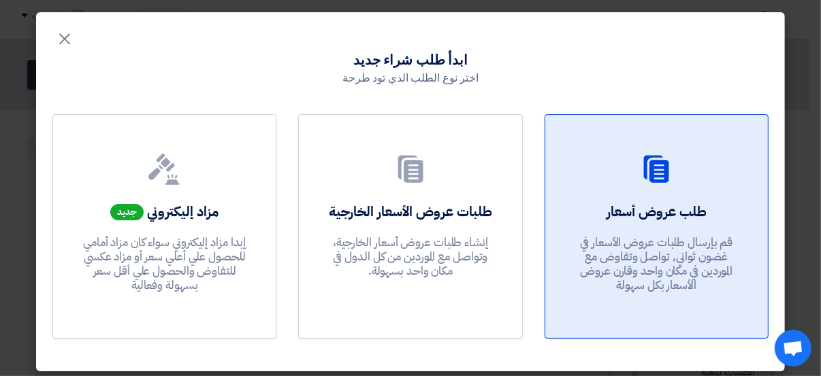
click at [683, 240] on p "قم بإرسال طلبات عروض الأسعار في غضون ثواني, تواصل وتفاوض مع الموردين في مكان وا…" at bounding box center [655, 264] width 163 height 58
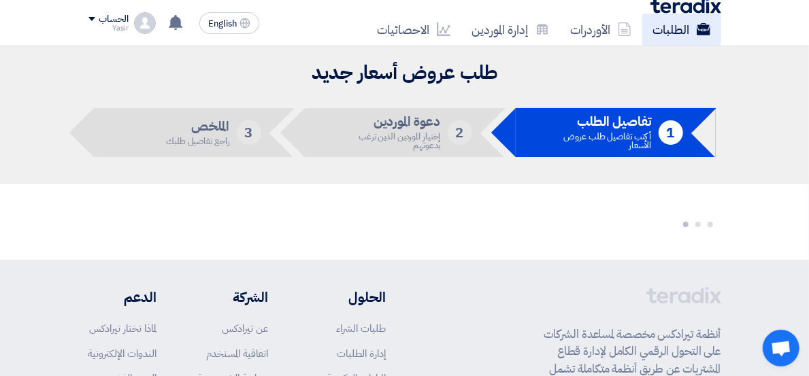
click at [642, 27] on link "الطلبات" at bounding box center [681, 30] width 79 height 32
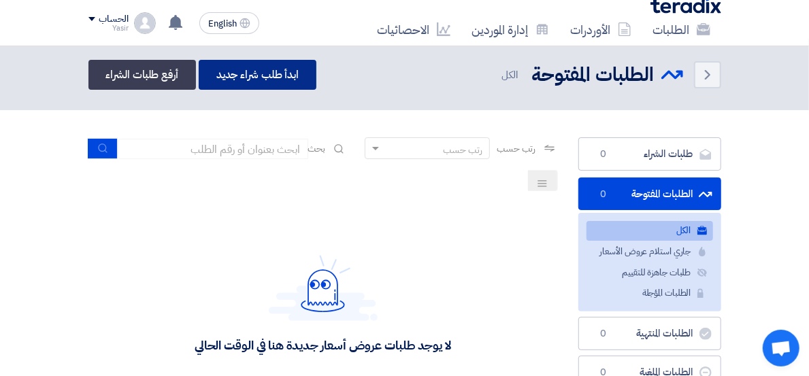
click at [199, 82] on link "ابدأ طلب شراء جديد" at bounding box center [258, 75] width 118 height 30
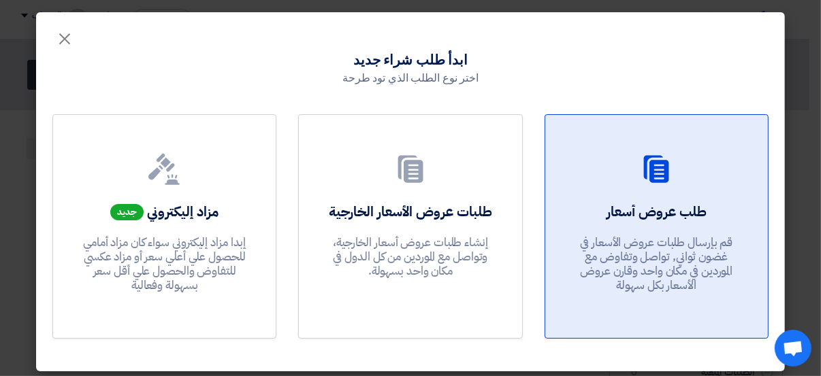
click at [761, 232] on link "طلب عروض أسعار قم بإرسال طلبات عروض الأسعار في غضون ثواني, تواصل وتفاوض مع المو…" at bounding box center [656, 226] width 224 height 225
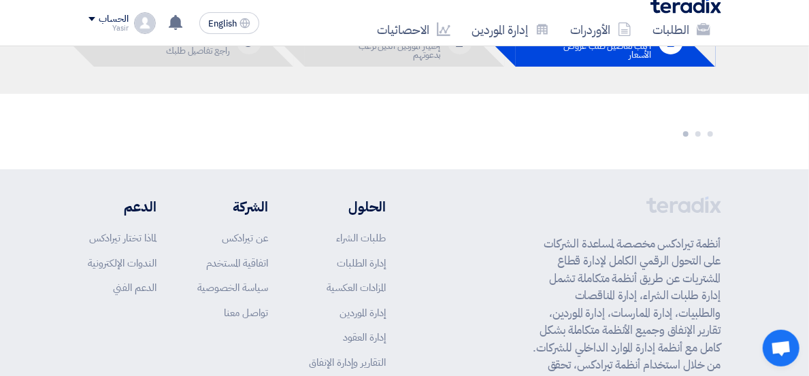
scroll to position [195, 0]
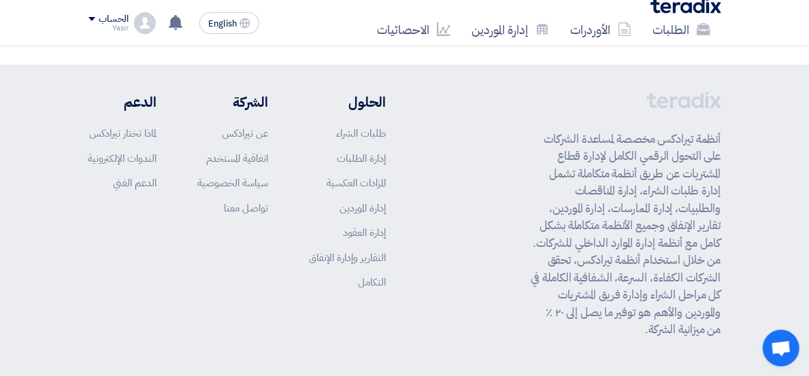
click at [575, 155] on p "أنظمة تيرادكس مخصصة لمساعدة الشركات على التحول الرقمي الكامل لإدارة قطاع المشتر…" at bounding box center [626, 235] width 190 height 208
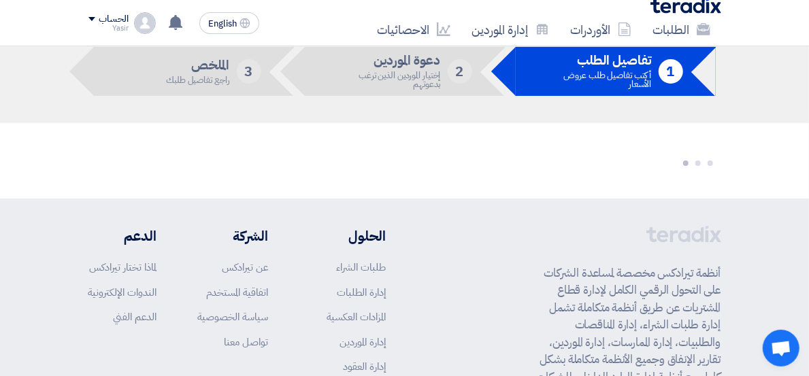
scroll to position [0, 0]
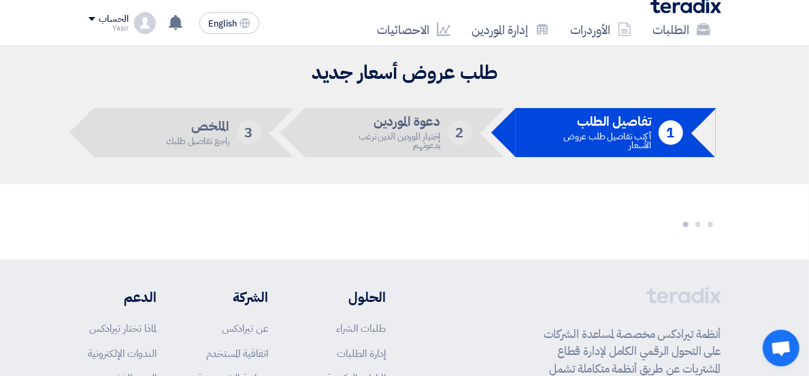
click at [591, 181] on header "طلب عروض أسعار جديد 1 تفاصيل الطلب أكتب تفاصيل طلب عروض الأسعار 2 دعوة الموردين…" at bounding box center [404, 111] width 809 height 145
click at [659, 26] on link "الطلبات" at bounding box center [681, 30] width 79 height 32
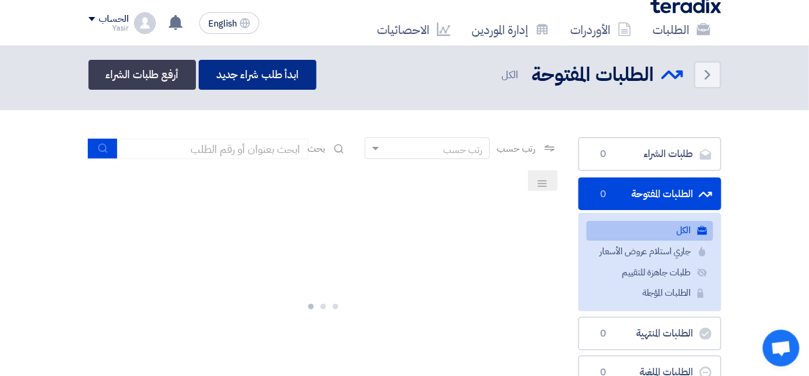
click at [199, 73] on link "ابدأ طلب شراء جديد" at bounding box center [258, 75] width 118 height 30
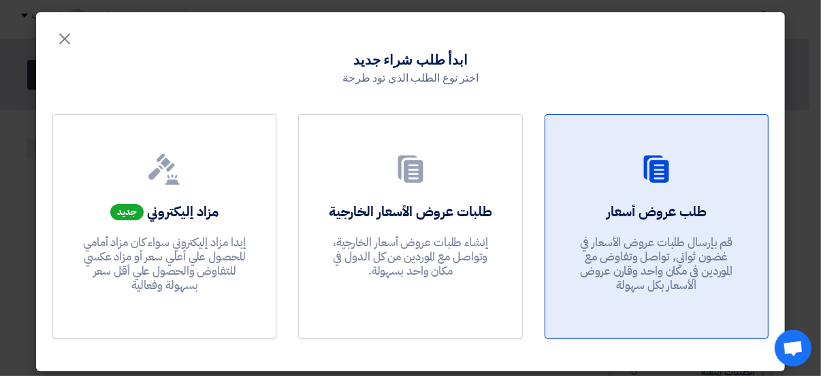
click at [726, 194] on link "طلب عروض أسعار قم بإرسال طلبات عروض الأسعار في غضون ثواني, تواصل وتفاوض مع المو…" at bounding box center [656, 226] width 224 height 225
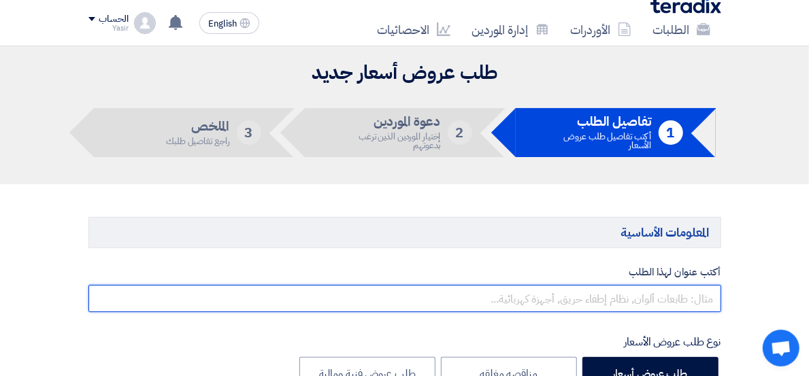
click at [650, 292] on input "text" at bounding box center [404, 298] width 633 height 27
paste input "8100016251"
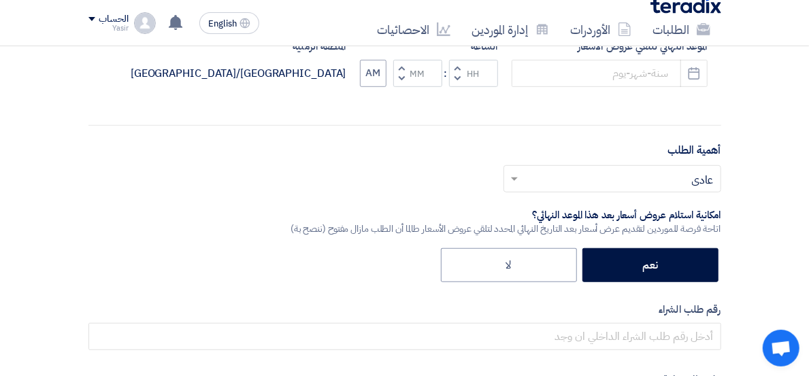
scroll to position [378, 0]
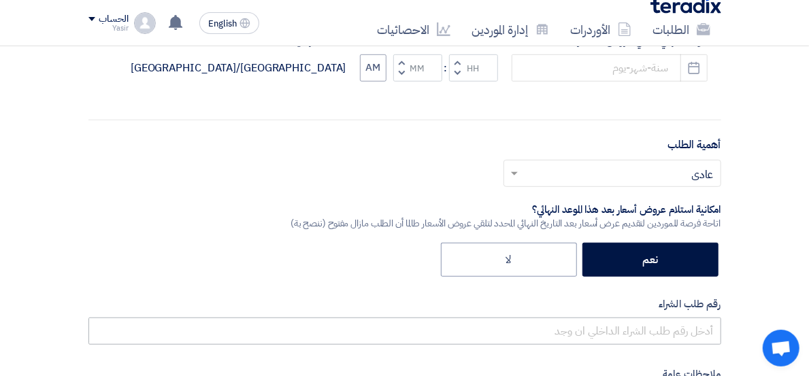
type input "8100016251"
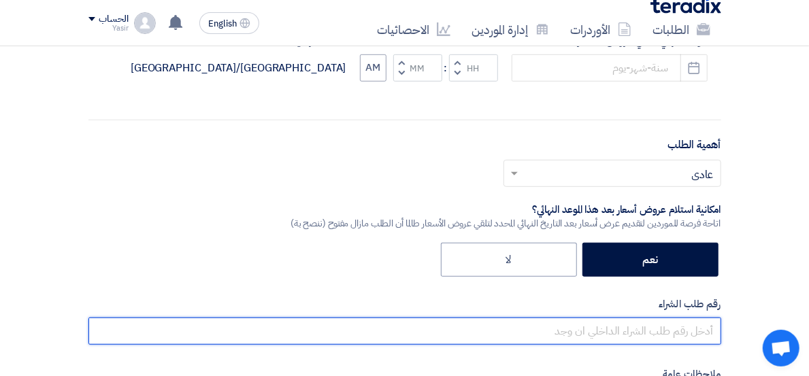
click at [646, 329] on input "text" at bounding box center [404, 331] width 633 height 27
paste input "8100016251"
type input "8100016251"
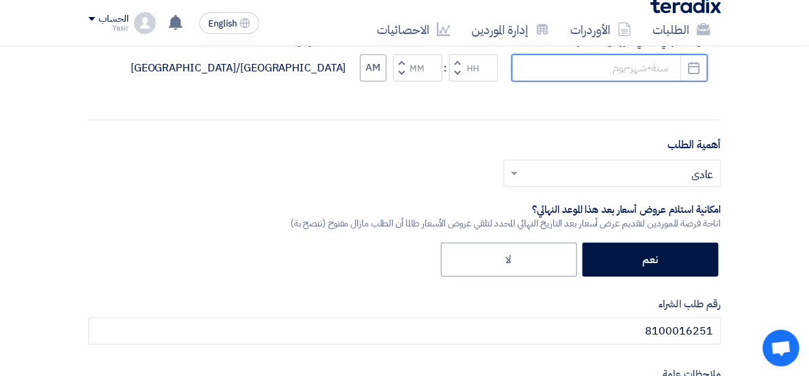
click at [622, 56] on input at bounding box center [610, 67] width 196 height 27
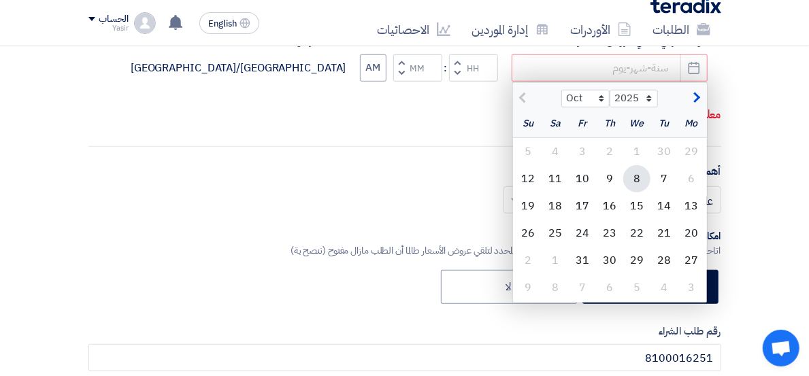
click at [651, 179] on div "8" at bounding box center [636, 178] width 27 height 27
type input "[DATE]"
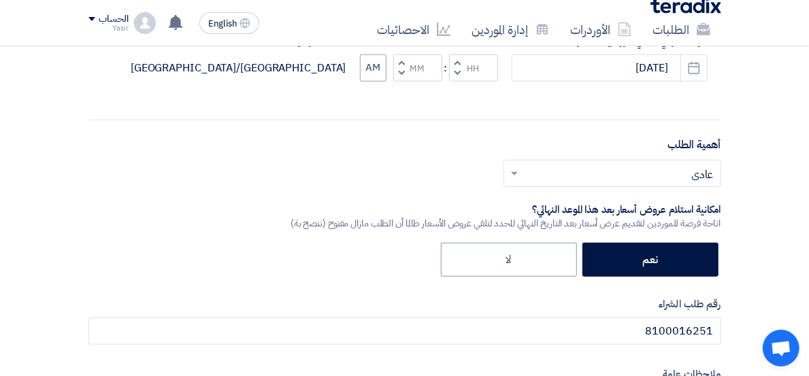
click at [459, 71] on span "button" at bounding box center [457, 73] width 5 height 10
type input "11"
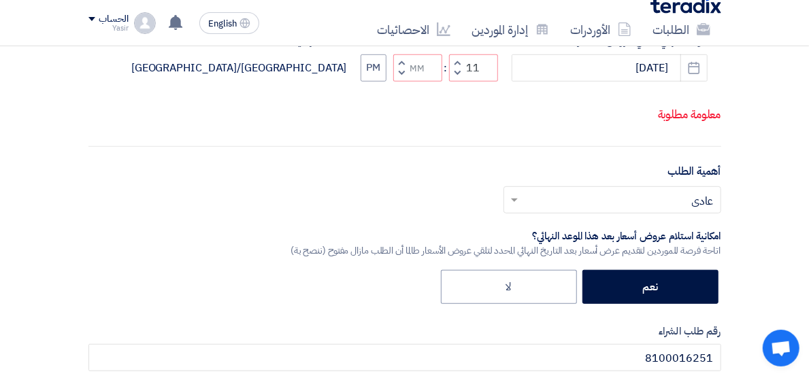
click at [410, 71] on button "Increment minutes" at bounding box center [401, 62] width 16 height 17
type input "01"
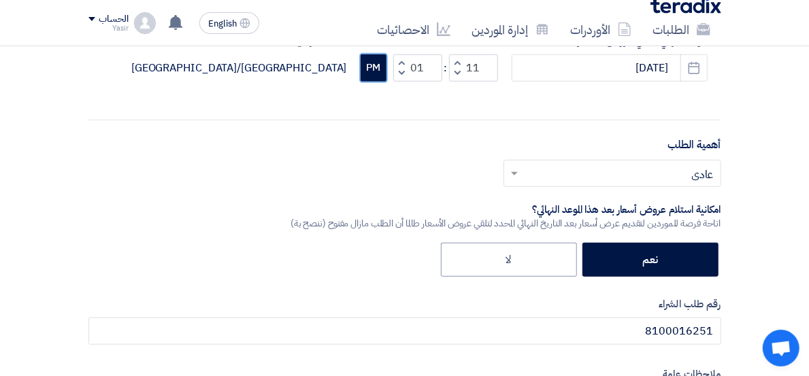
click at [387, 70] on button "PM" at bounding box center [374, 67] width 26 height 27
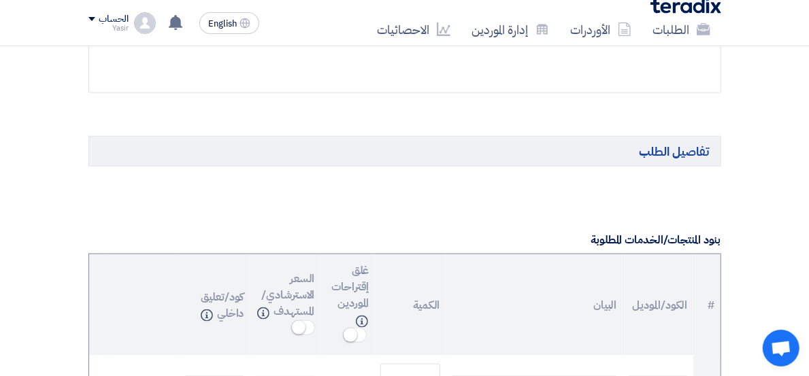
scroll to position [907, 0]
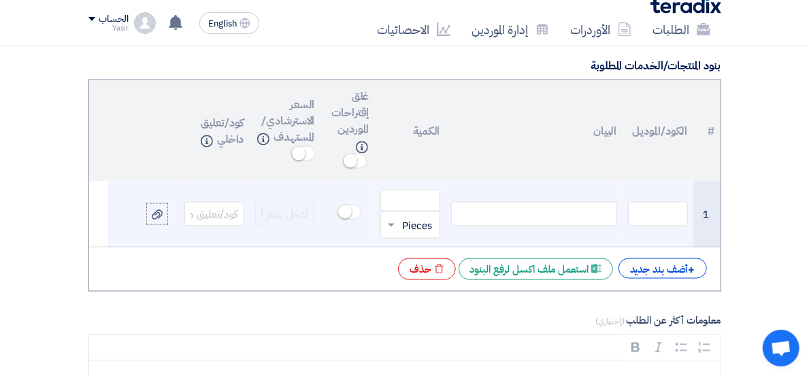
click at [561, 202] on div at bounding box center [534, 214] width 166 height 24
paste div
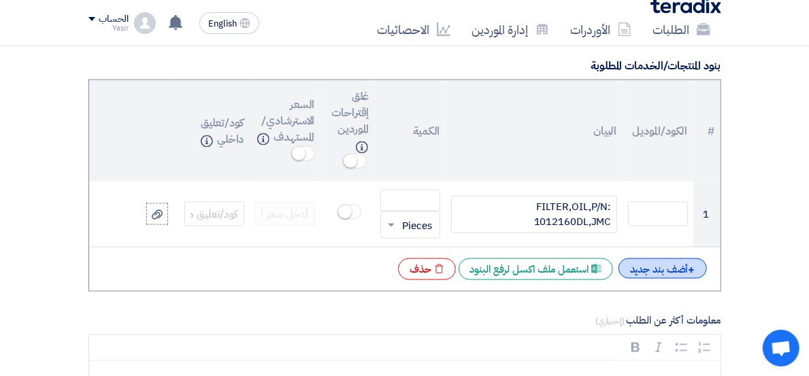
click at [707, 259] on div "+ أضف بند جديد" at bounding box center [663, 269] width 88 height 20
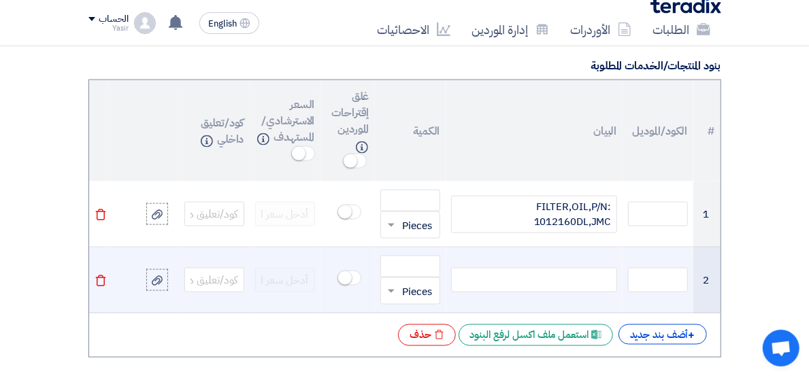
click at [565, 268] on div at bounding box center [534, 280] width 166 height 24
paste div
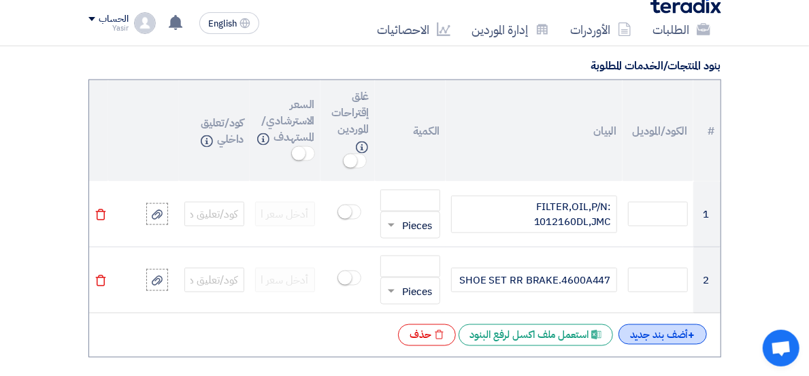
click at [707, 325] on div "+ أضف بند جديد" at bounding box center [663, 335] width 88 height 20
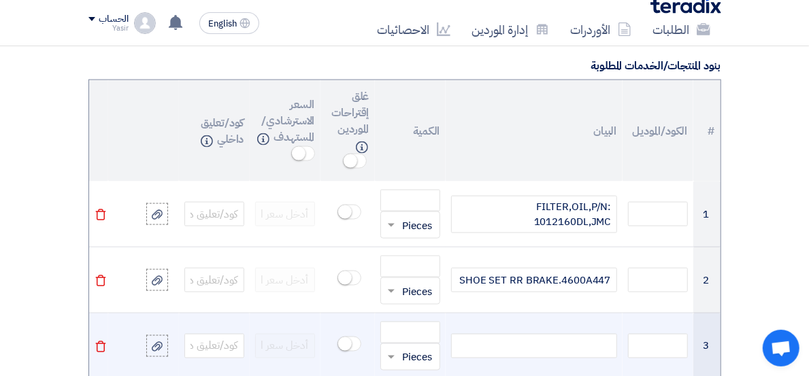
click at [550, 334] on div at bounding box center [534, 346] width 166 height 24
paste div
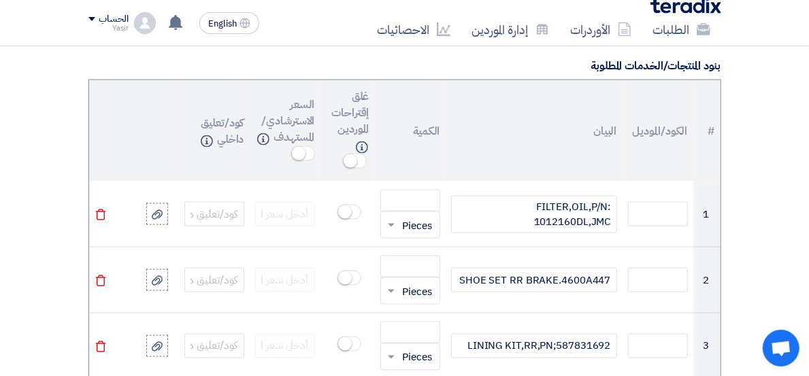
scroll to position [1036, 0]
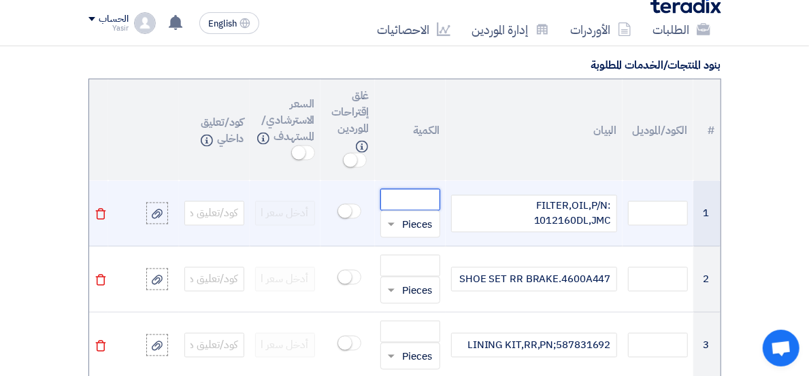
click at [419, 189] on input "number" at bounding box center [410, 200] width 60 height 22
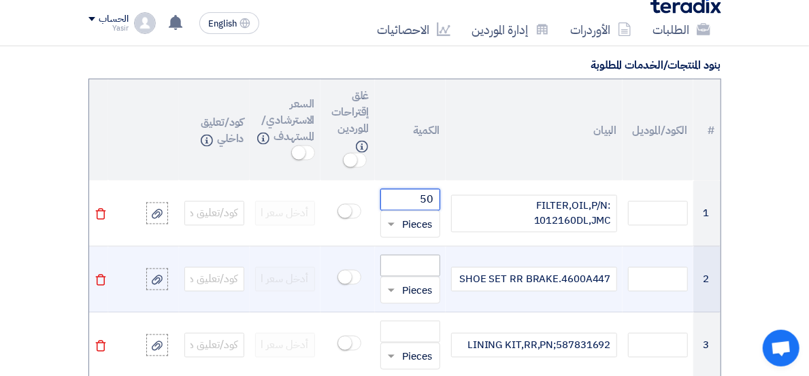
type input "50"
click at [418, 255] on input "number" at bounding box center [410, 266] width 60 height 22
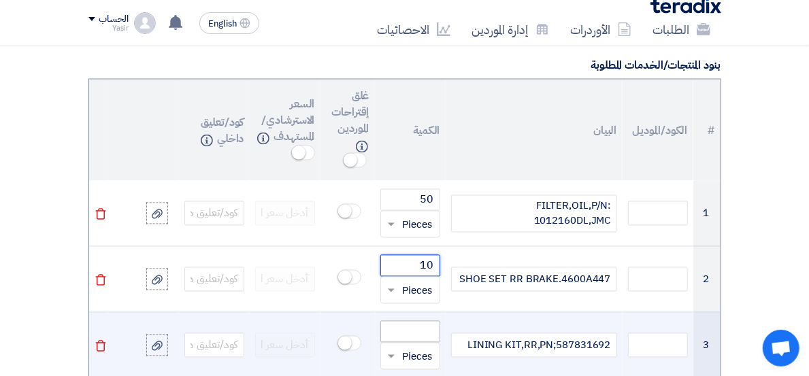
type input "10"
click at [414, 321] on input "number" at bounding box center [410, 332] width 60 height 22
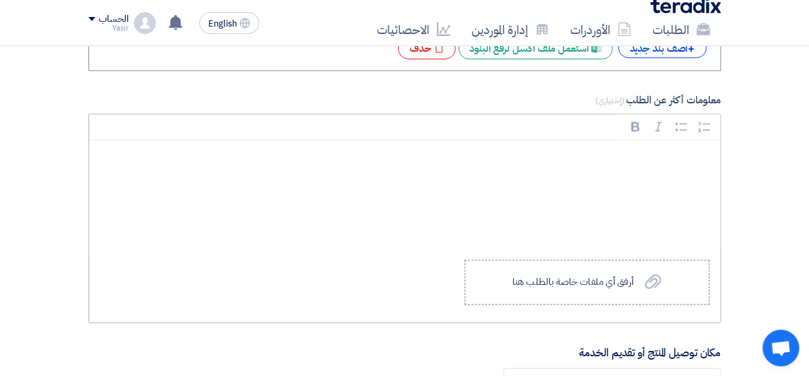
scroll to position [1490, 0]
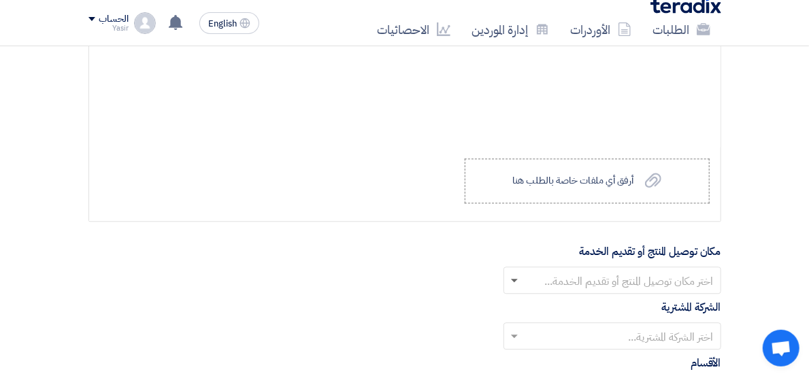
type input "10"
click at [518, 279] on span at bounding box center [514, 281] width 7 height 5
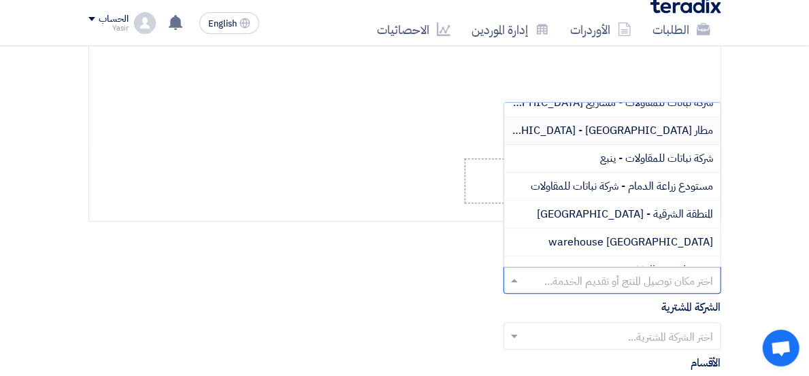
scroll to position [151, 0]
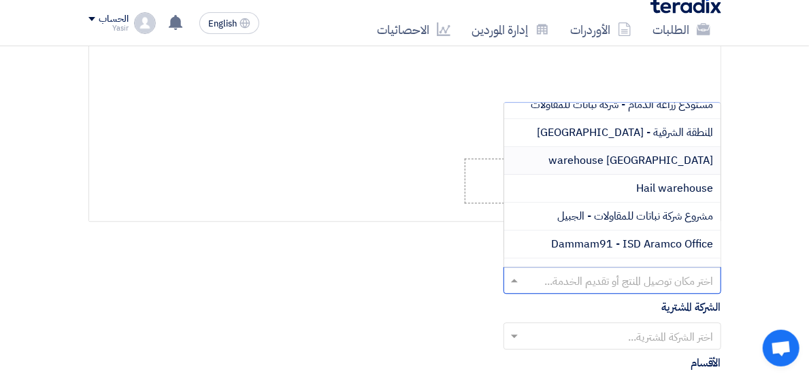
click at [660, 147] on div "[GEOGRAPHIC_DATA] warehouse" at bounding box center [612, 161] width 216 height 28
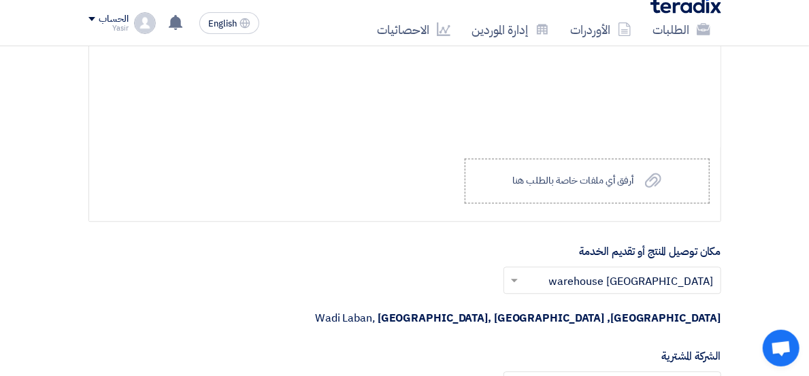
scroll to position [1716, 0]
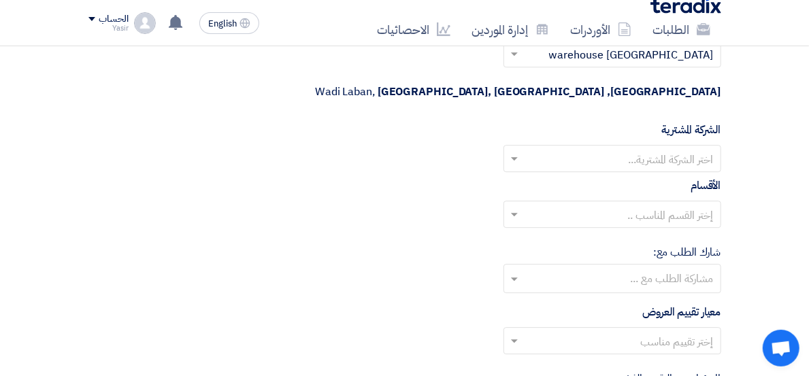
click at [604, 149] on input "text" at bounding box center [620, 160] width 191 height 22
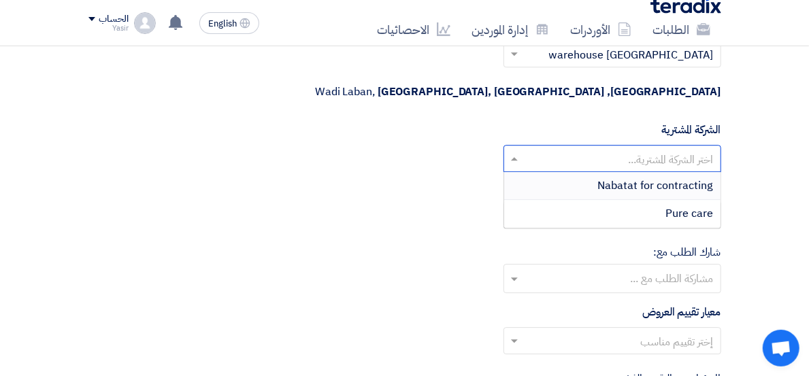
click at [655, 172] on div "Nabatat for contracting" at bounding box center [612, 186] width 216 height 28
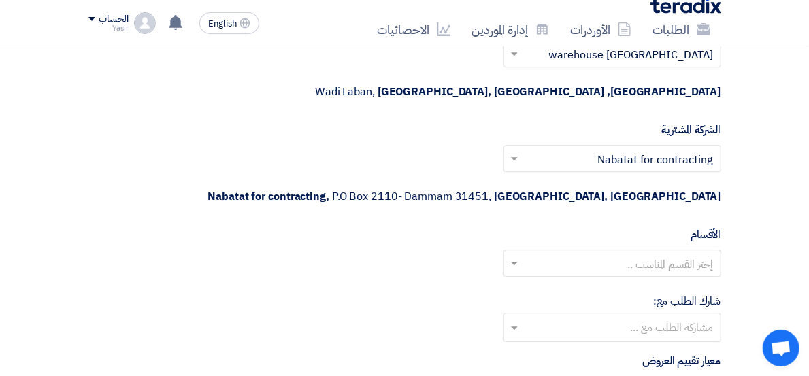
click at [610, 254] on input "text" at bounding box center [620, 265] width 191 height 22
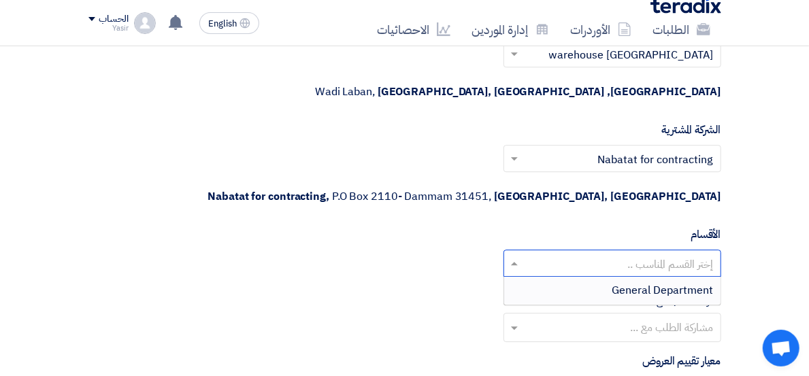
click at [658, 277] on div "General Department" at bounding box center [612, 290] width 216 height 27
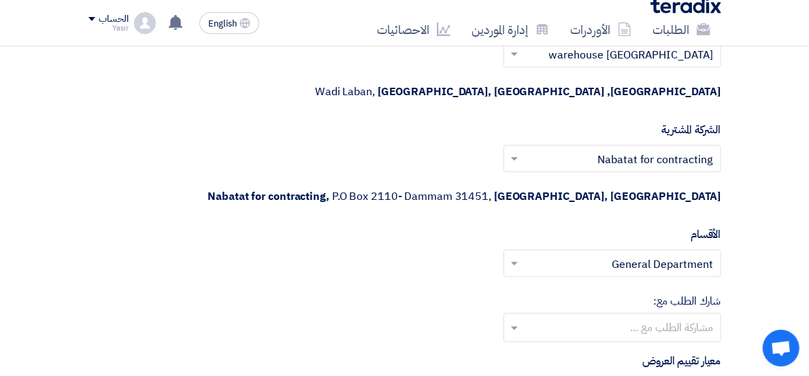
click at [650, 348] on div "spare parts long term" at bounding box center [612, 361] width 216 height 27
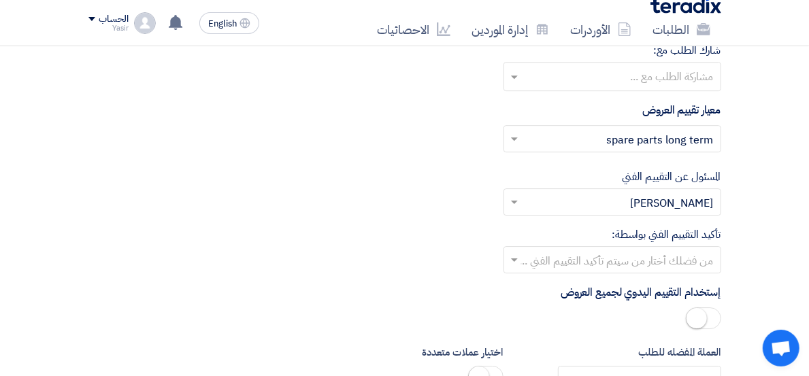
scroll to position [2019, 0]
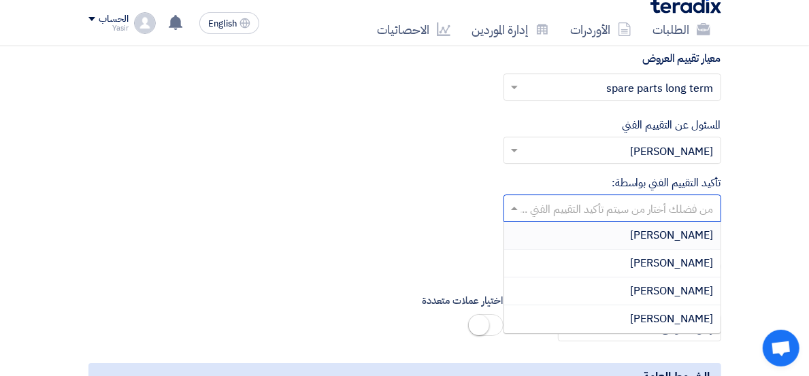
click at [584, 197] on div at bounding box center [612, 208] width 216 height 22
click at [660, 306] on div "[PERSON_NAME]" at bounding box center [612, 319] width 216 height 27
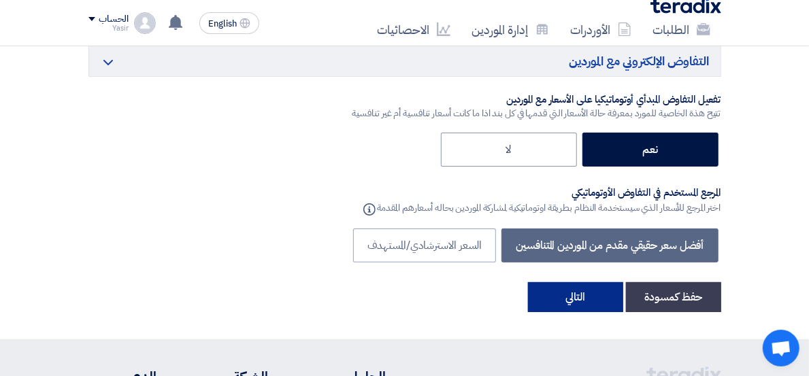
click at [623, 282] on button "التالي" at bounding box center [575, 297] width 95 height 30
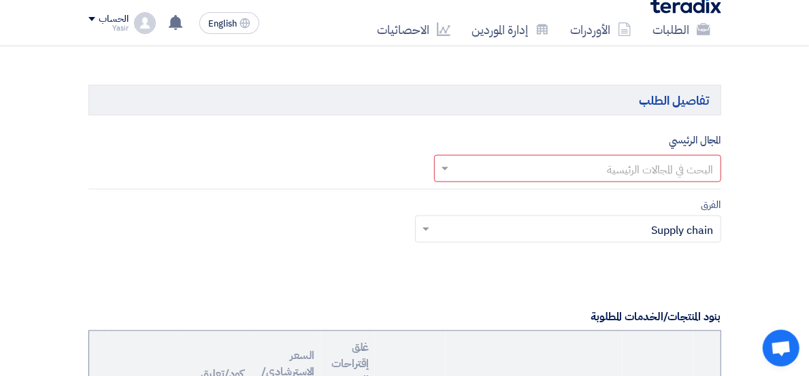
scroll to position [809, 0]
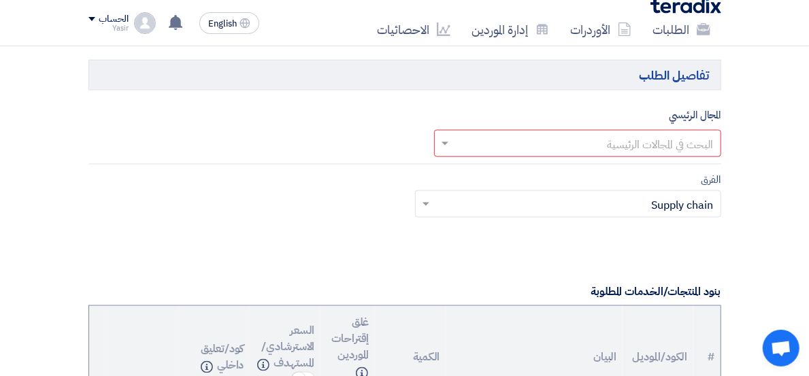
click at [561, 142] on input "text" at bounding box center [585, 144] width 260 height 22
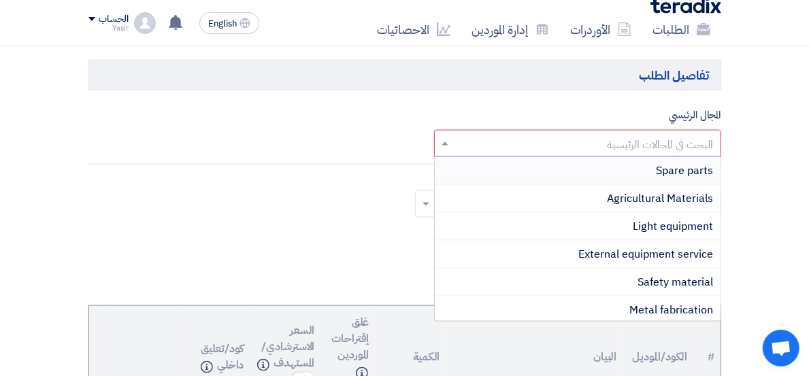
click at [710, 171] on div "Spare parts" at bounding box center [578, 171] width 286 height 28
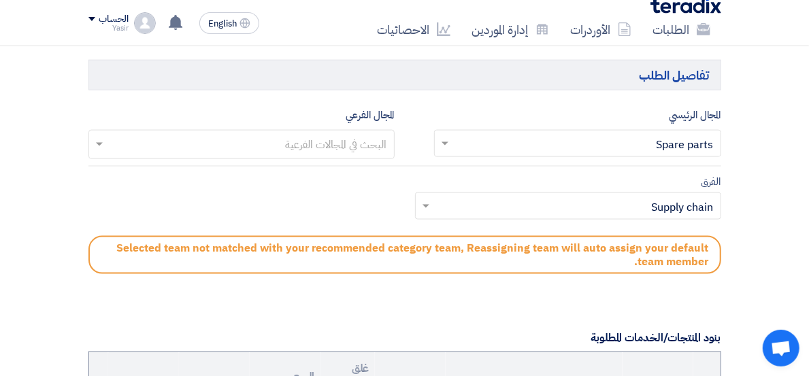
click at [282, 148] on input "text" at bounding box center [241, 146] width 293 height 22
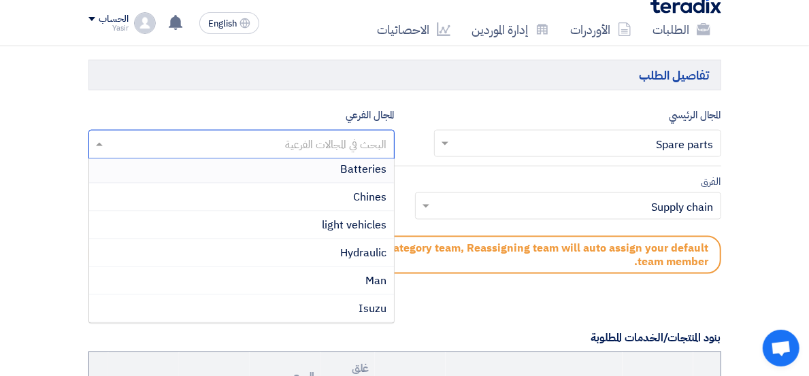
scroll to position [281, 0]
click at [336, 256] on div "Isuzu" at bounding box center [241, 255] width 305 height 28
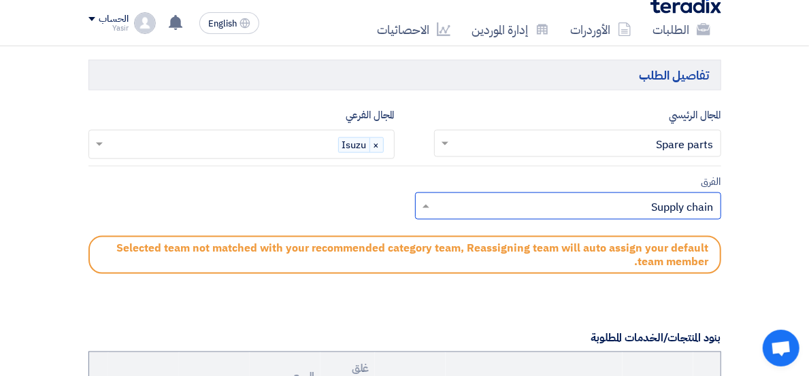
click at [446, 216] on input "text" at bounding box center [575, 208] width 279 height 22
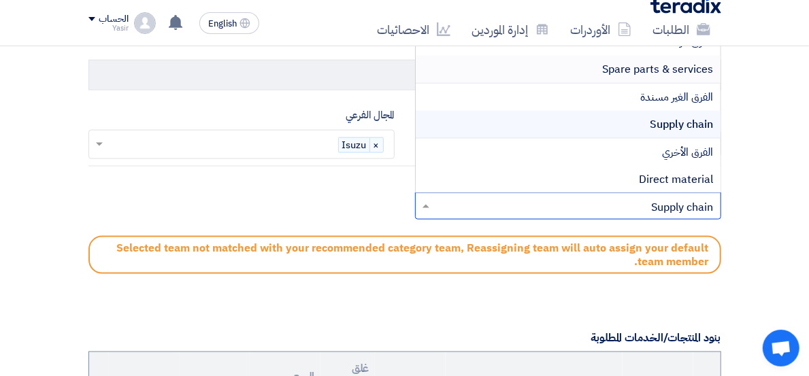
click at [636, 76] on div "Spare parts & services" at bounding box center [568, 70] width 305 height 28
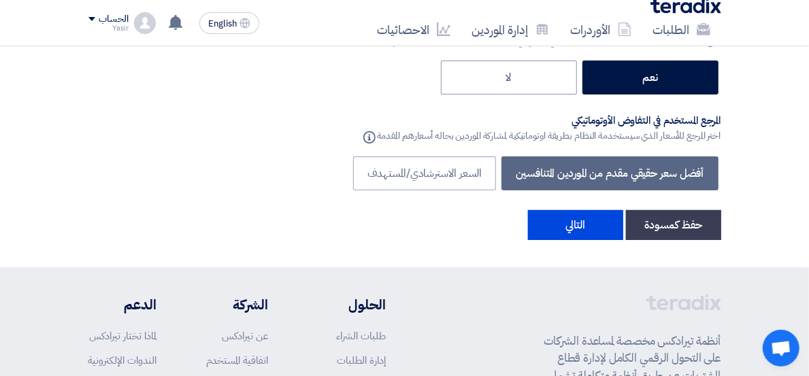
scroll to position [2548, 0]
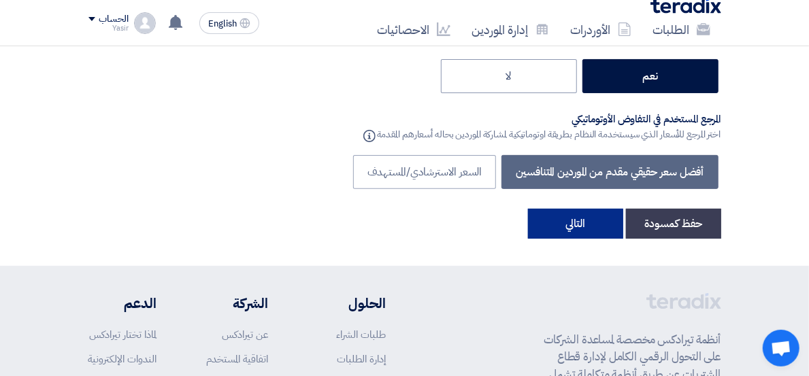
click at [623, 209] on button "التالي" at bounding box center [575, 224] width 95 height 30
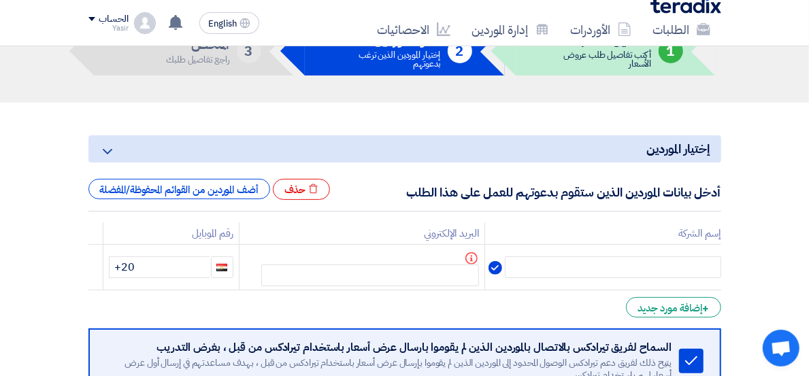
scroll to position [151, 0]
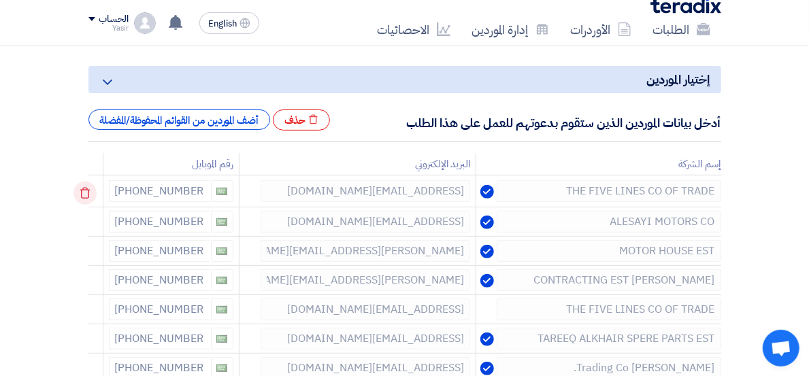
click at [73, 189] on icon at bounding box center [84, 193] width 23 height 23
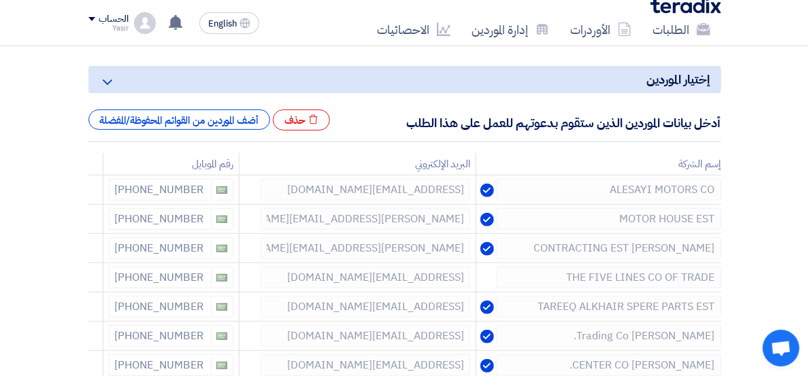
click at [0, 0] on icon at bounding box center [0, 0] width 0 height 0
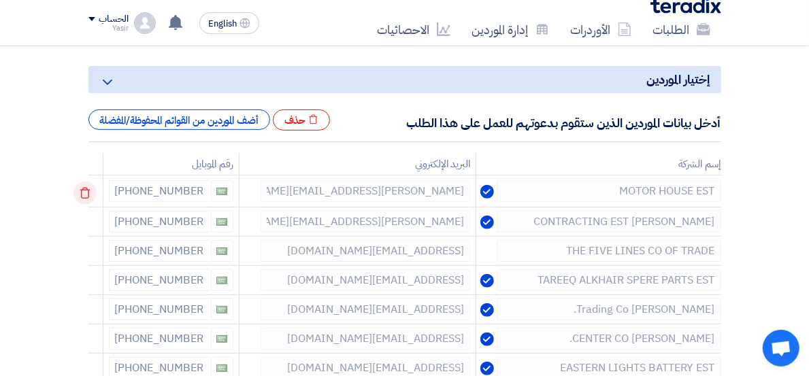
click at [73, 192] on icon at bounding box center [84, 193] width 23 height 23
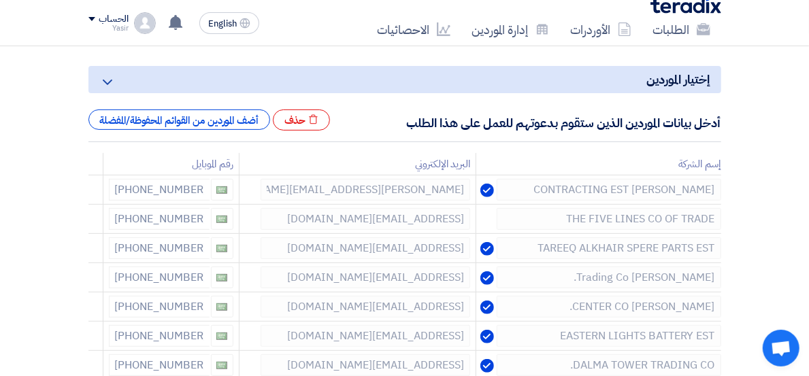
click at [0, 0] on icon at bounding box center [0, 0] width 0 height 0
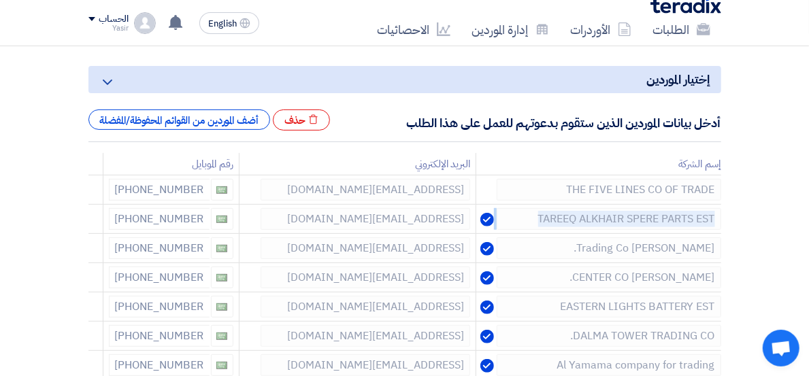
click at [0, 0] on icon at bounding box center [0, 0] width 0 height 0
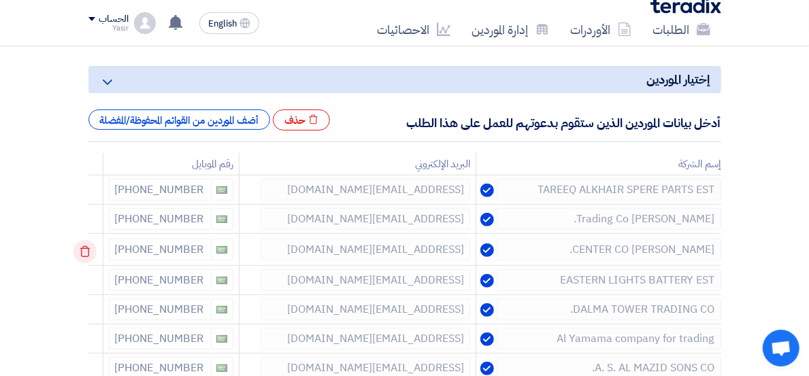
drag, startPoint x: 27, startPoint y: 192, endPoint x: 31, endPoint y: 251, distance: 59.3
click at [88, 251] on td at bounding box center [95, 250] width 15 height 32
click at [73, 251] on icon at bounding box center [84, 251] width 23 height 23
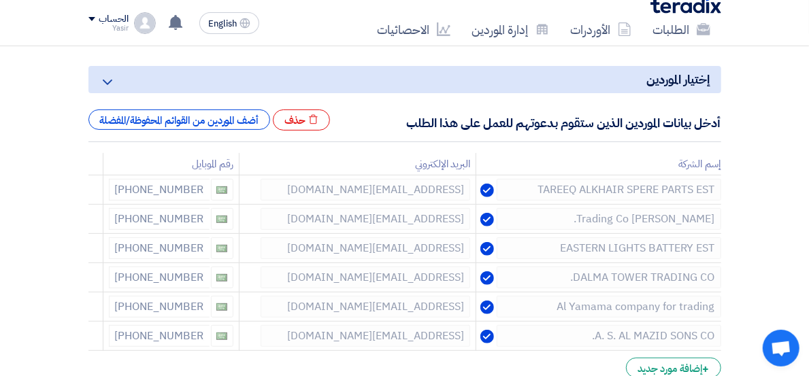
click at [0, 0] on icon at bounding box center [0, 0] width 0 height 0
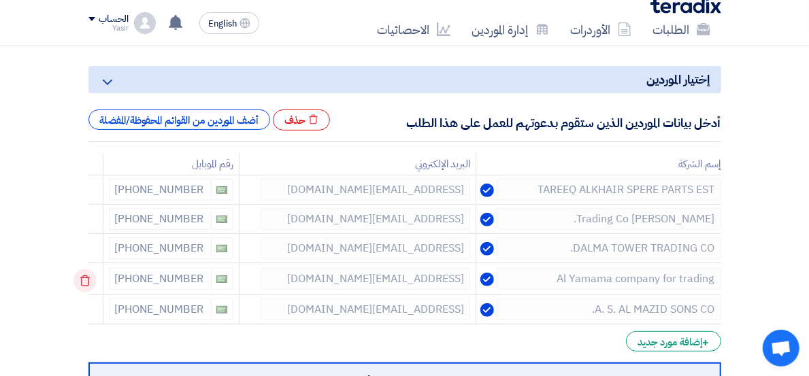
click at [80, 277] on use at bounding box center [85, 282] width 10 height 12
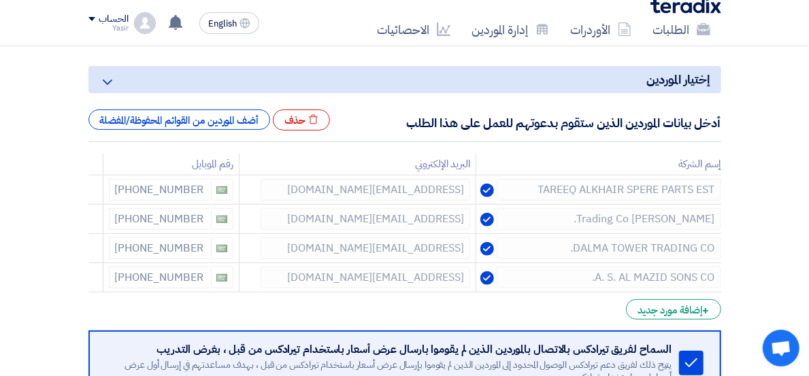
click at [0, 0] on use at bounding box center [0, 0] width 0 height 0
click at [88, 277] on form "إختيار الموردين Minimize/Maximize Category أدخل بيانات الموردين الذين ستقوم بدع…" at bounding box center [404, 289] width 633 height 446
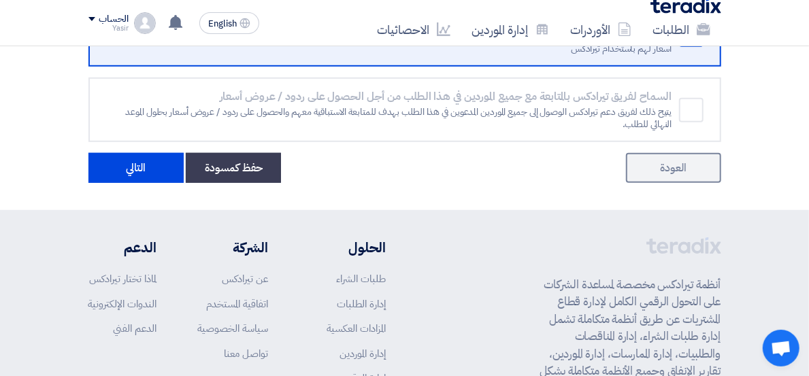
scroll to position [453, 0]
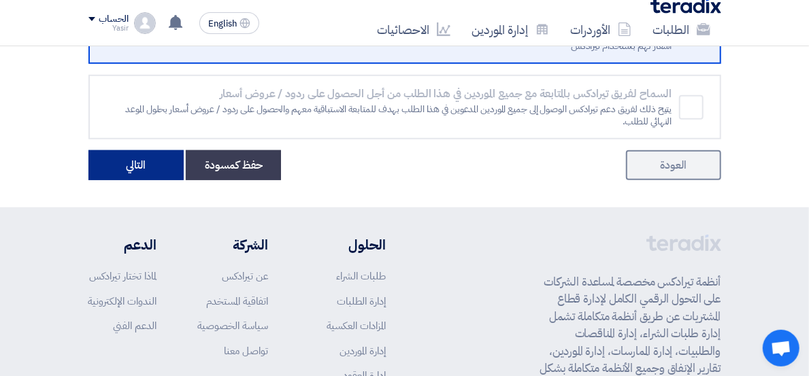
click at [88, 150] on button "التالي" at bounding box center [135, 165] width 95 height 30
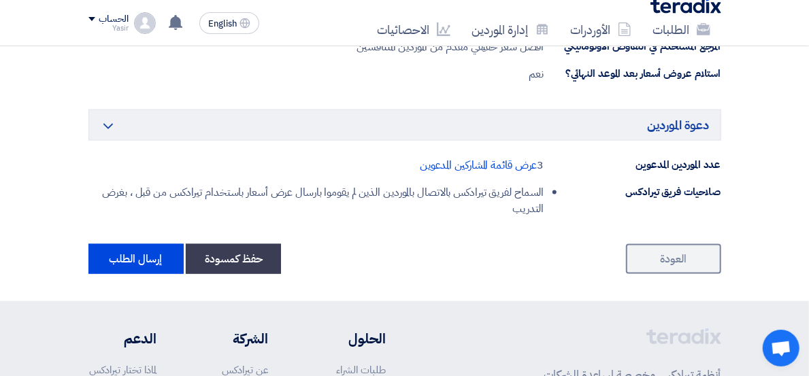
scroll to position [998, 0]
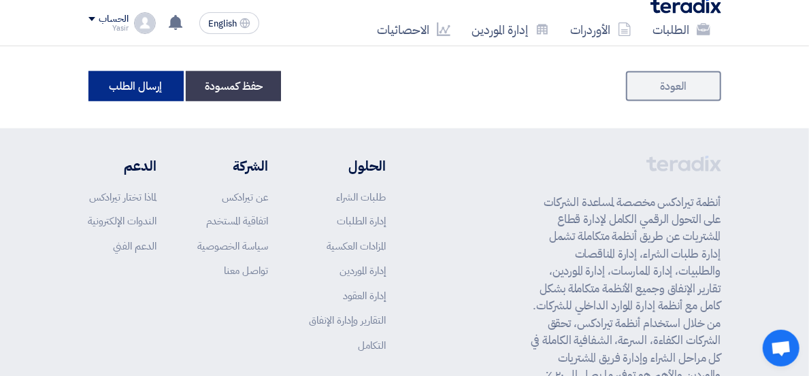
click at [88, 71] on button "إرسال الطلب" at bounding box center [135, 86] width 95 height 30
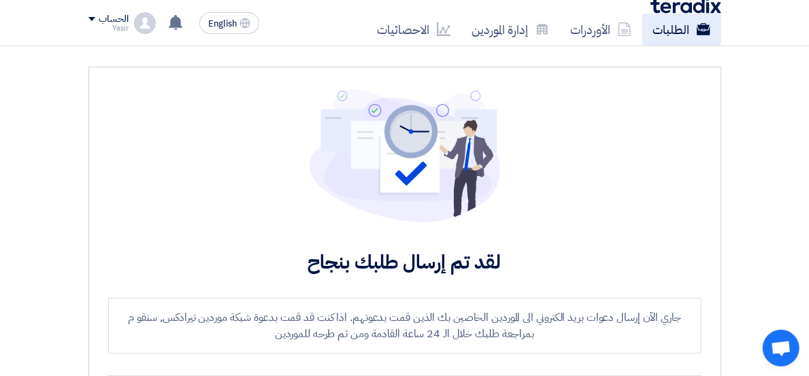
click at [646, 25] on link "الطلبات" at bounding box center [681, 30] width 79 height 32
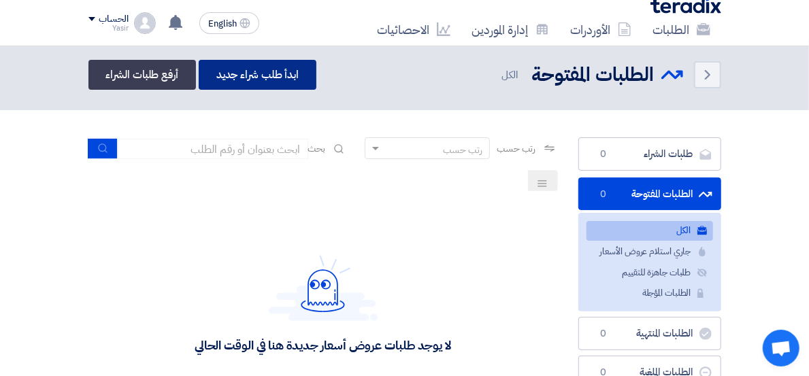
click at [201, 77] on link "ابدأ طلب شراء جديد" at bounding box center [258, 75] width 118 height 30
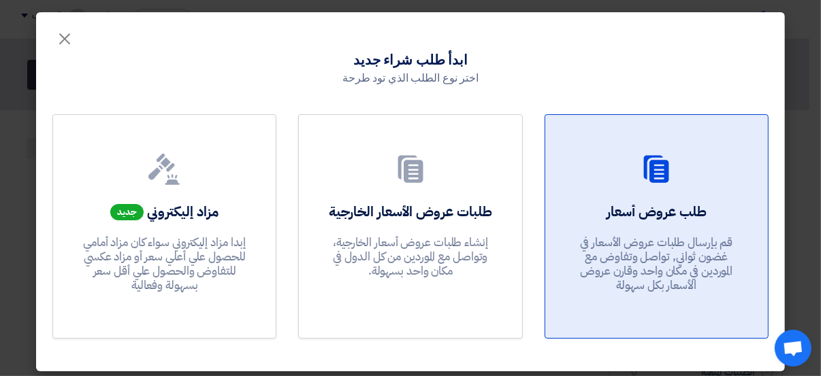
click at [669, 222] on div "طلب عروض أسعار قم بإرسال طلبات عروض الأسعار في غضون ثواني, تواصل وتفاوض مع المو…" at bounding box center [656, 251] width 190 height 98
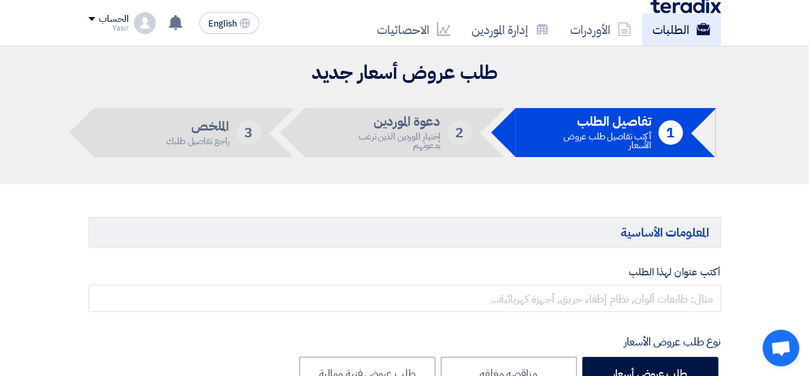
click at [657, 27] on link "الطلبات" at bounding box center [681, 30] width 79 height 32
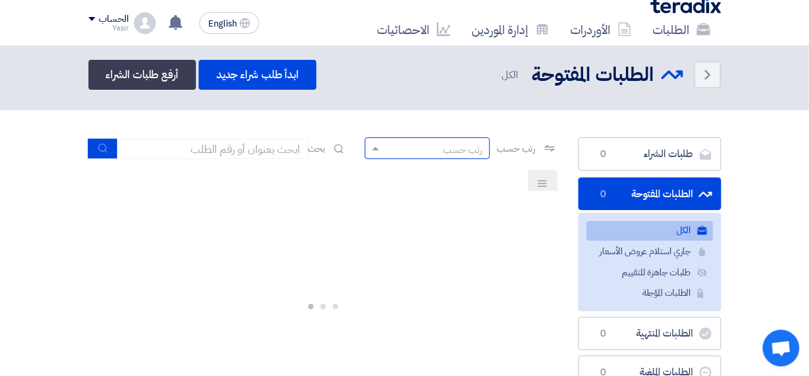
click at [433, 148] on div "رتب حسب" at bounding box center [435, 148] width 107 height 17
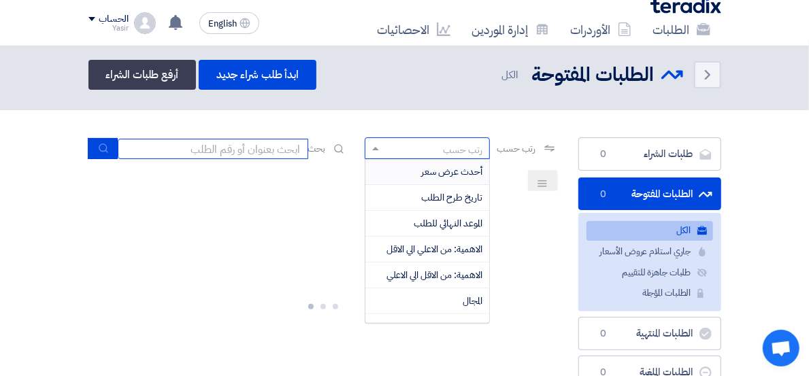
click at [233, 148] on input at bounding box center [213, 149] width 191 height 20
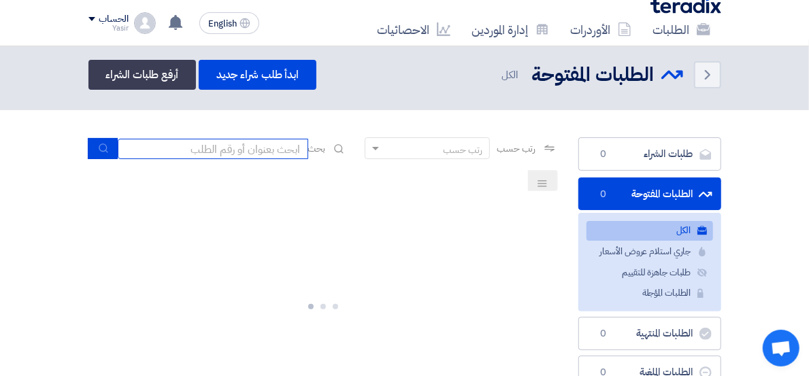
paste input "8100016214"
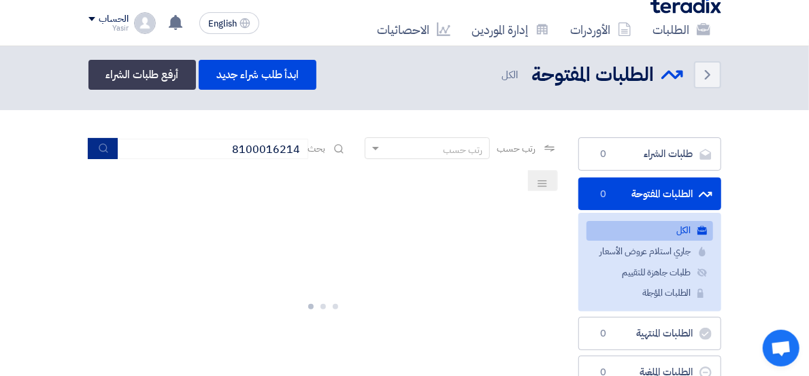
click at [109, 150] on icon "submit" at bounding box center [103, 148] width 11 height 11
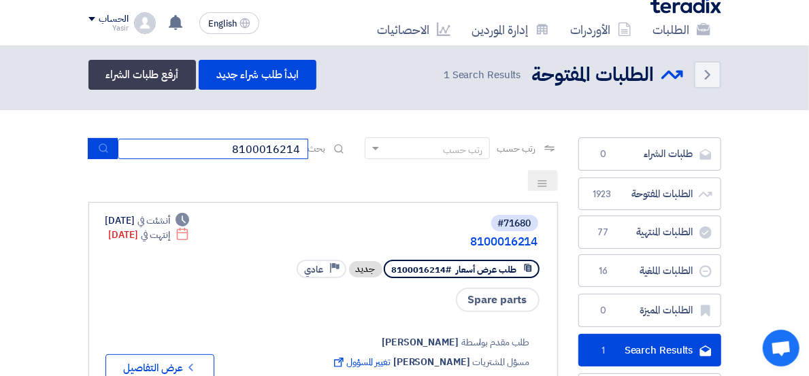
drag, startPoint x: 225, startPoint y: 144, endPoint x: 321, endPoint y: 144, distance: 96.6
click at [321, 144] on div "بحث 8100016214" at bounding box center [217, 148] width 259 height 21
paste input "3"
type input "8100016213"
click at [107, 143] on icon "submit" at bounding box center [103, 148] width 11 height 11
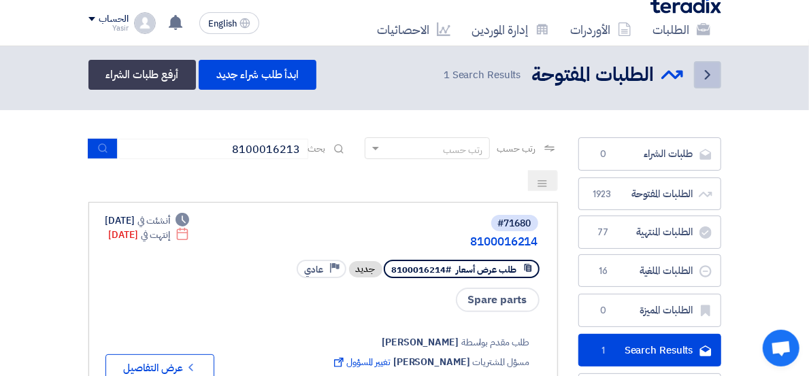
click at [716, 76] on icon "Back" at bounding box center [708, 75] width 16 height 16
